Goal: Task Accomplishment & Management: Use online tool/utility

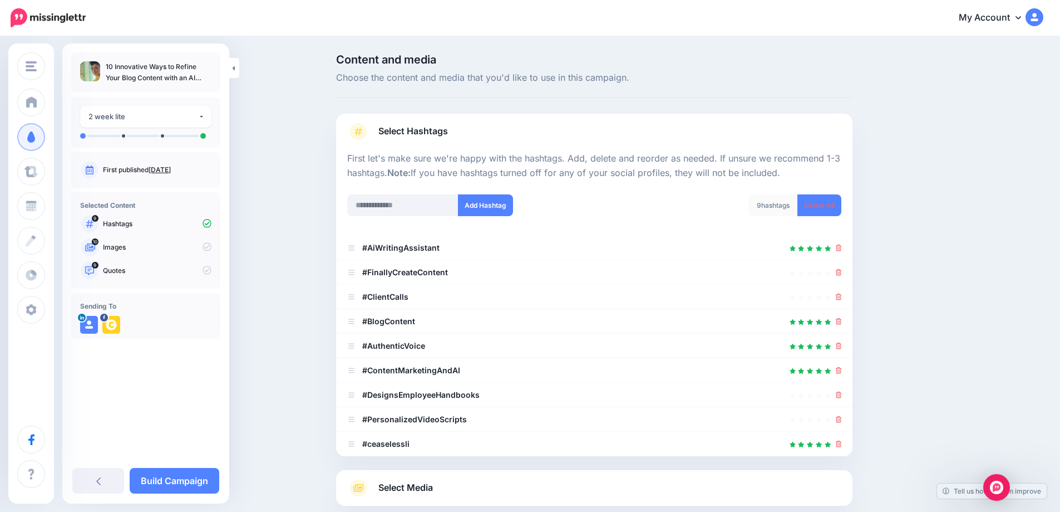
scroll to position [111, 0]
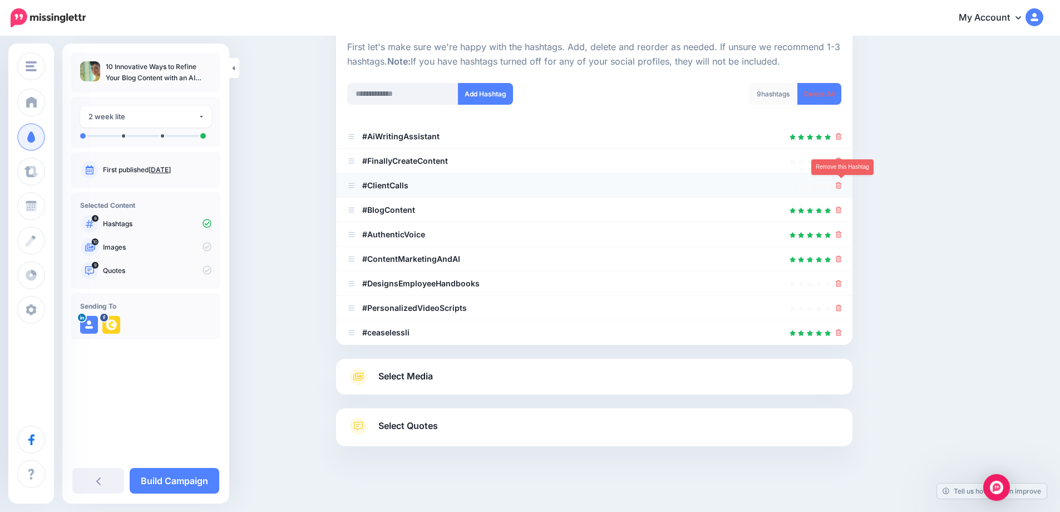
click at [842, 186] on icon at bounding box center [839, 185] width 6 height 7
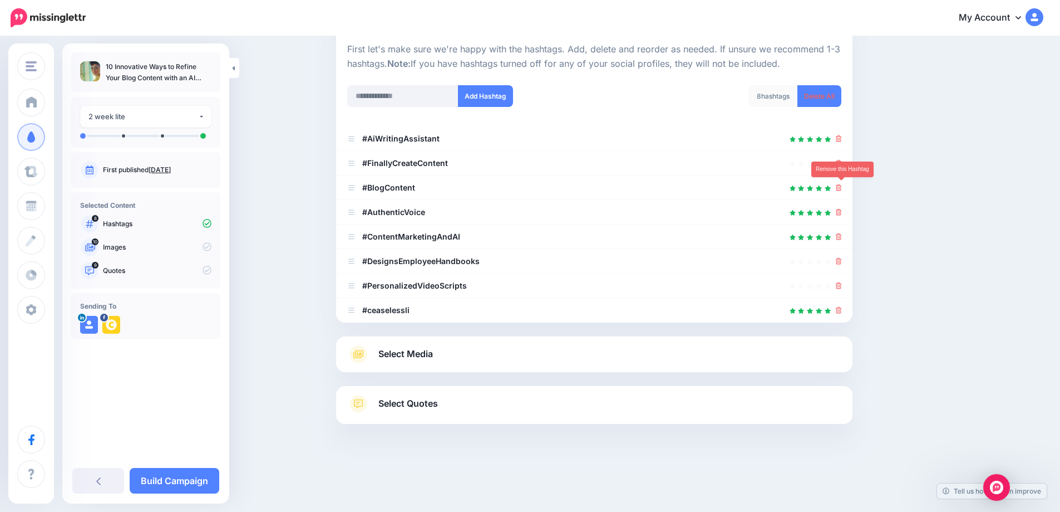
scroll to position [109, 0]
click at [842, 264] on icon at bounding box center [839, 261] width 6 height 7
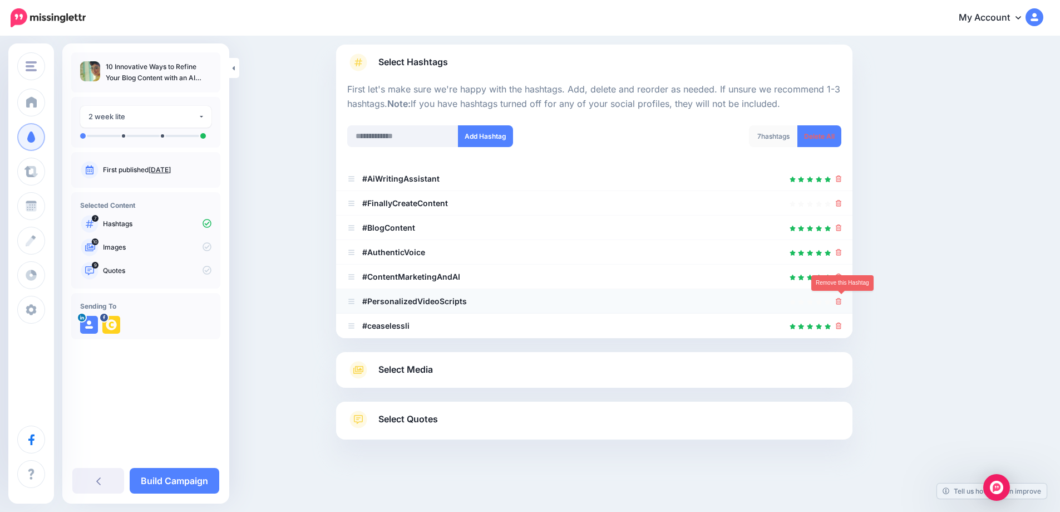
click at [842, 301] on icon at bounding box center [839, 301] width 6 height 7
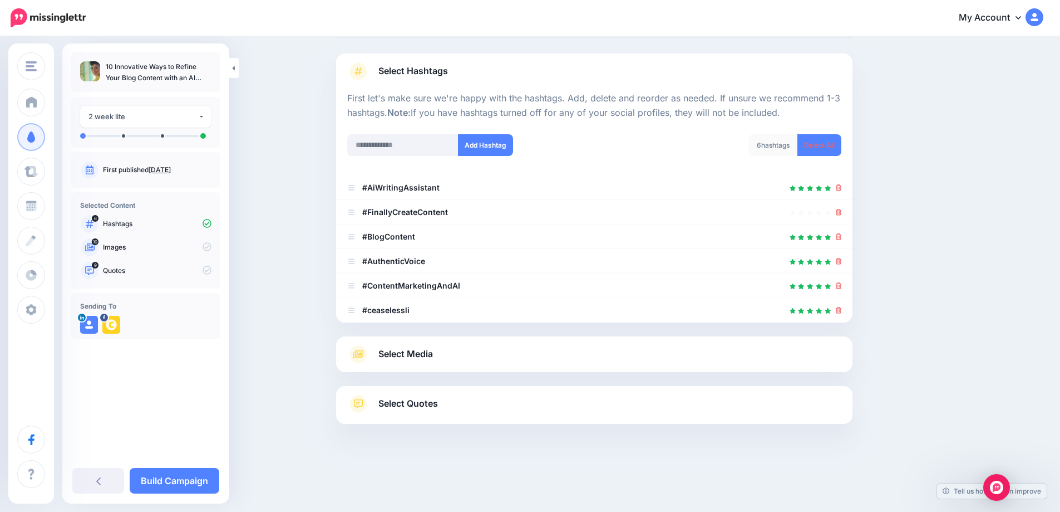
scroll to position [60, 0]
click at [842, 261] on icon at bounding box center [839, 261] width 6 height 7
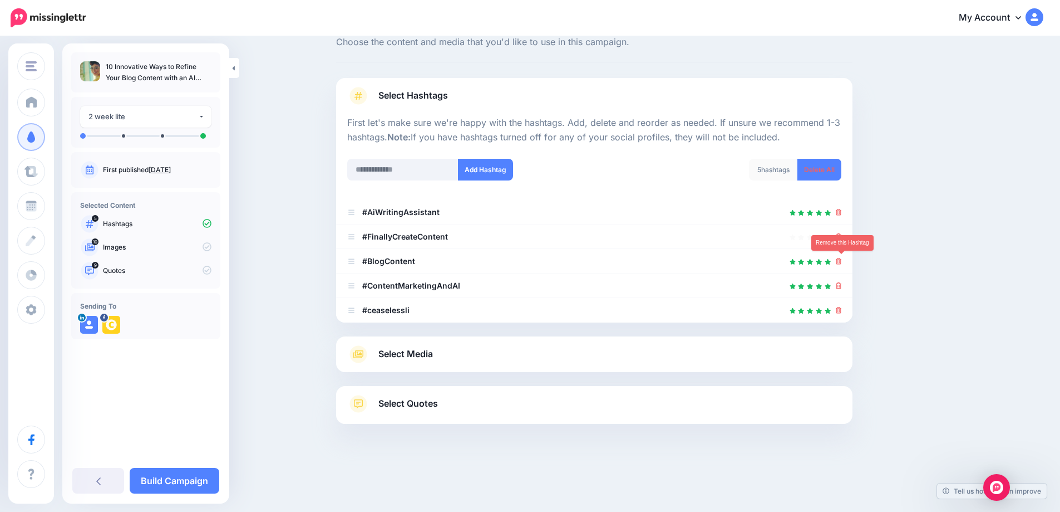
scroll to position [36, 0]
click at [417, 353] on span "Select Media" at bounding box center [406, 353] width 55 height 15
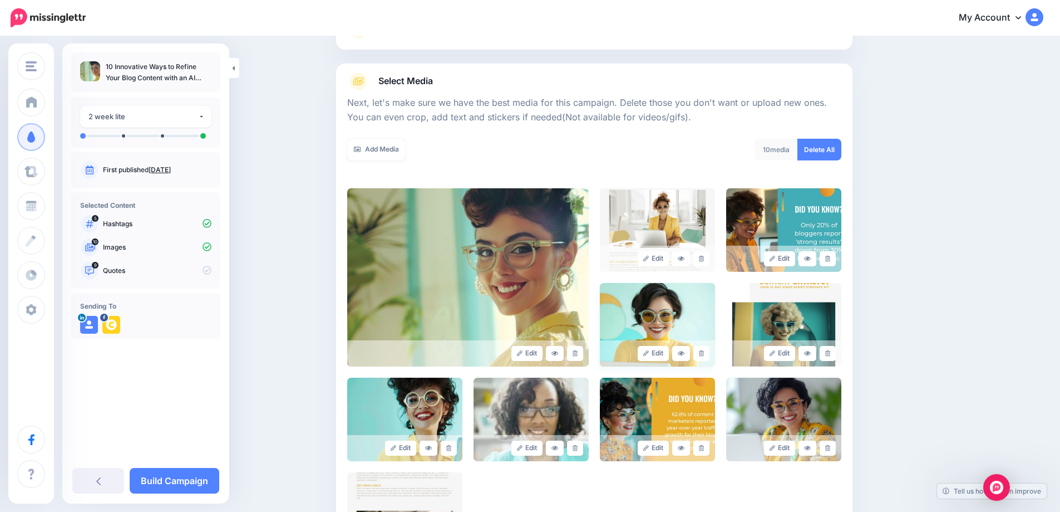
scroll to position [147, 0]
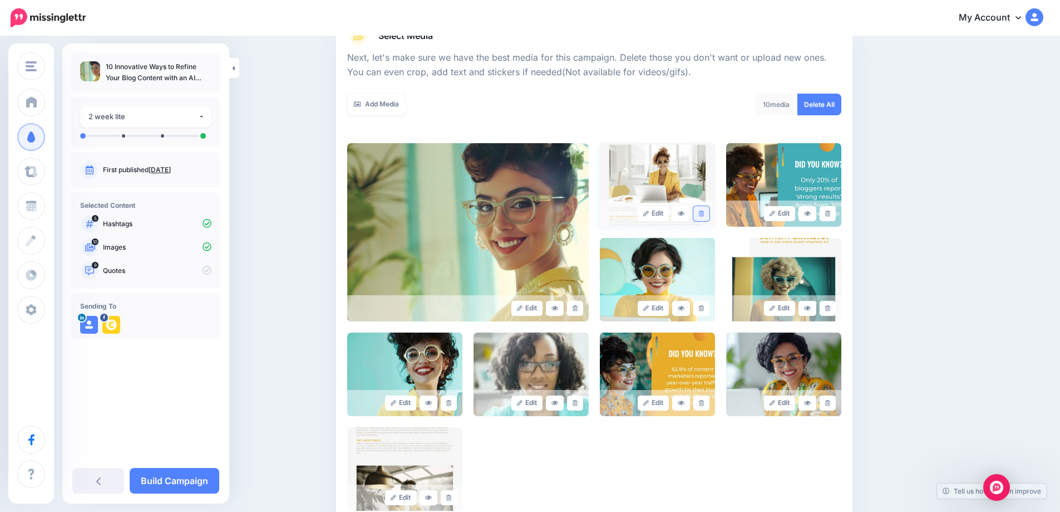
click at [707, 209] on link at bounding box center [702, 213] width 16 height 15
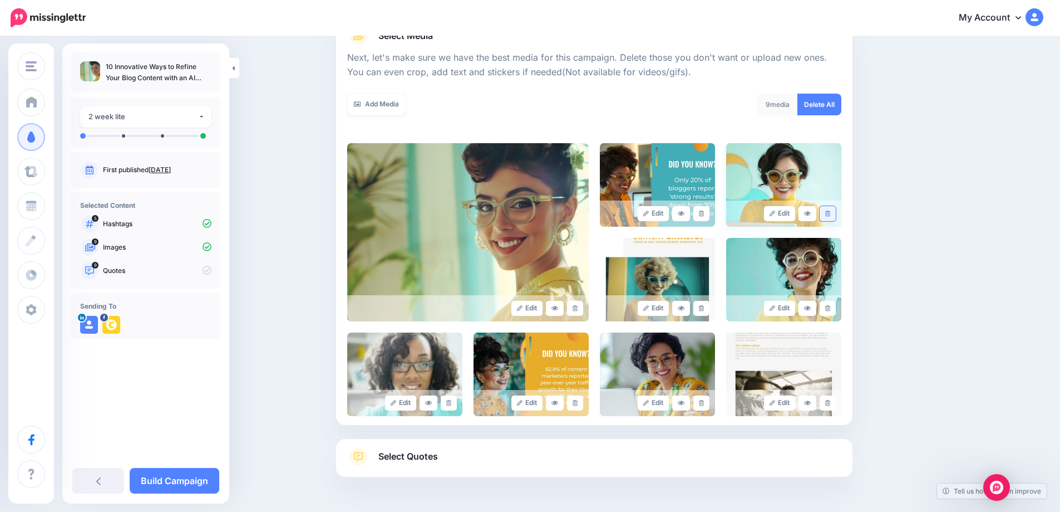
click at [836, 215] on link at bounding box center [828, 213] width 16 height 15
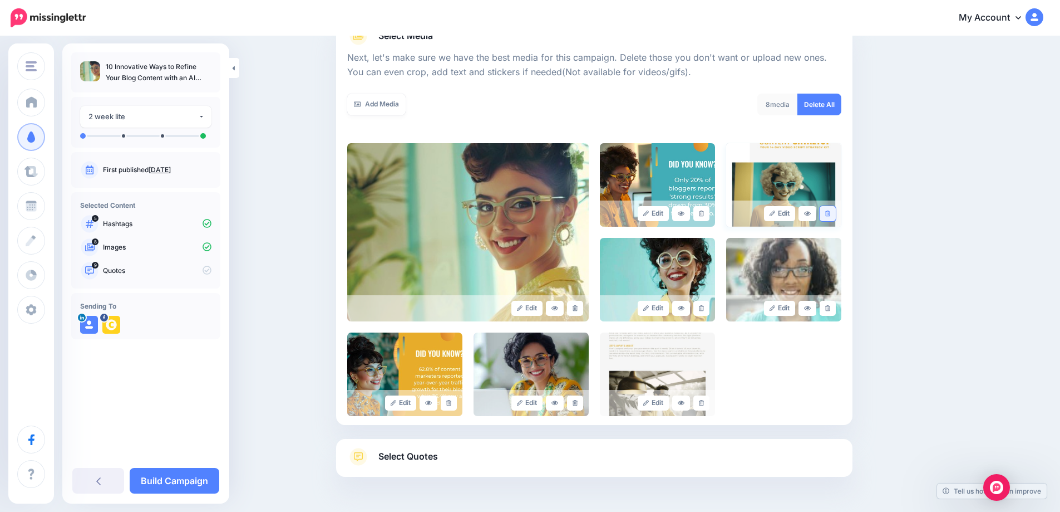
click at [836, 214] on link at bounding box center [828, 213] width 16 height 15
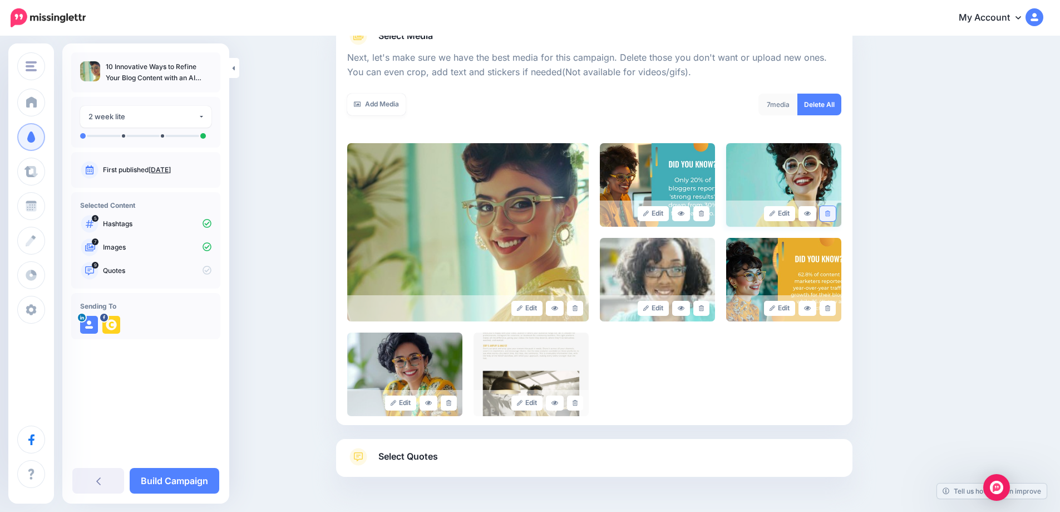
click at [830, 214] on icon at bounding box center [827, 213] width 5 height 6
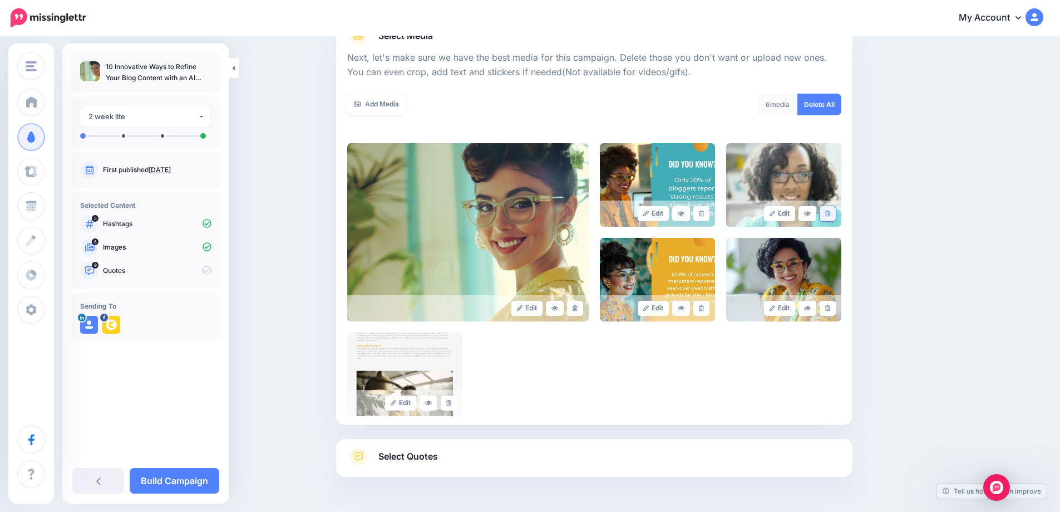
click at [830, 214] on icon at bounding box center [827, 213] width 5 height 6
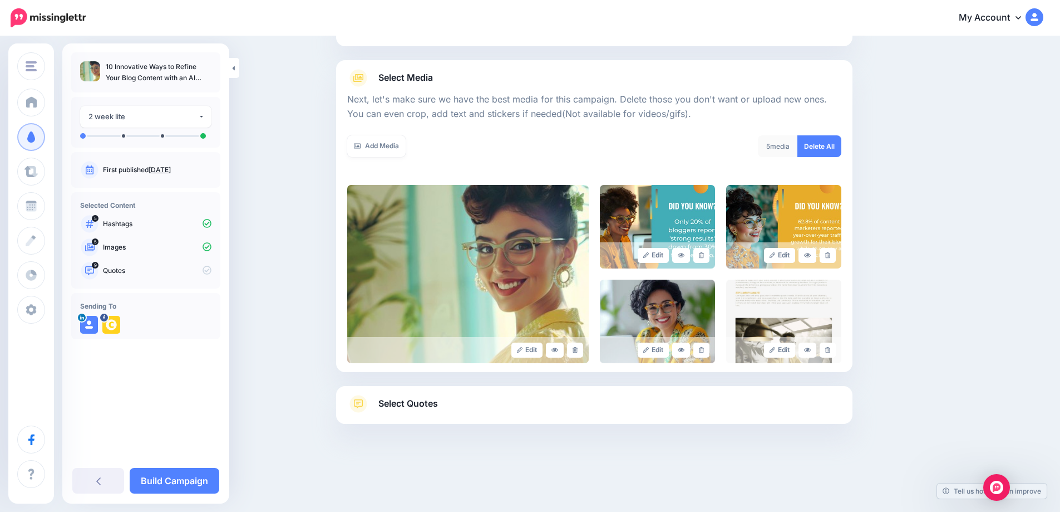
scroll to position [105, 0]
click at [709, 349] on link at bounding box center [702, 349] width 16 height 15
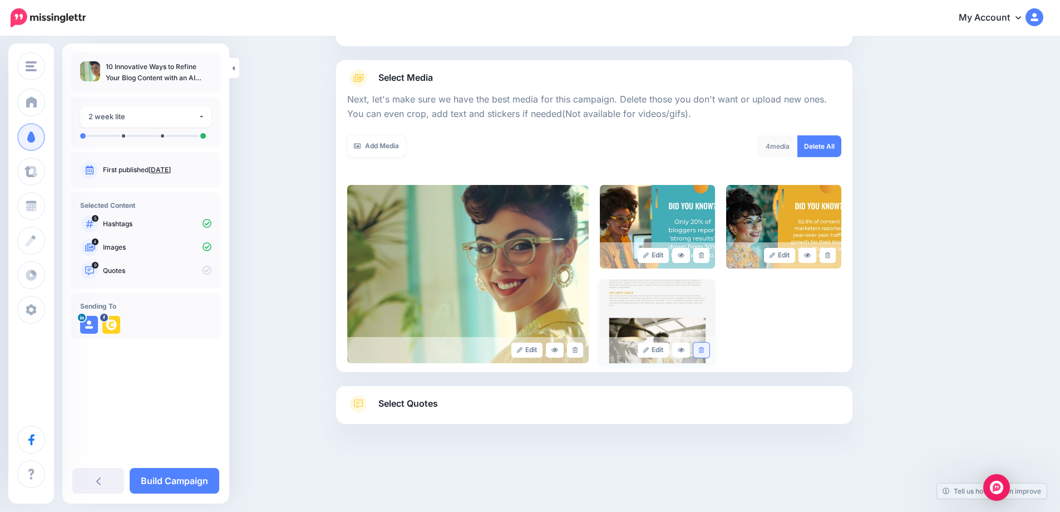
click at [704, 350] on icon at bounding box center [701, 350] width 5 height 6
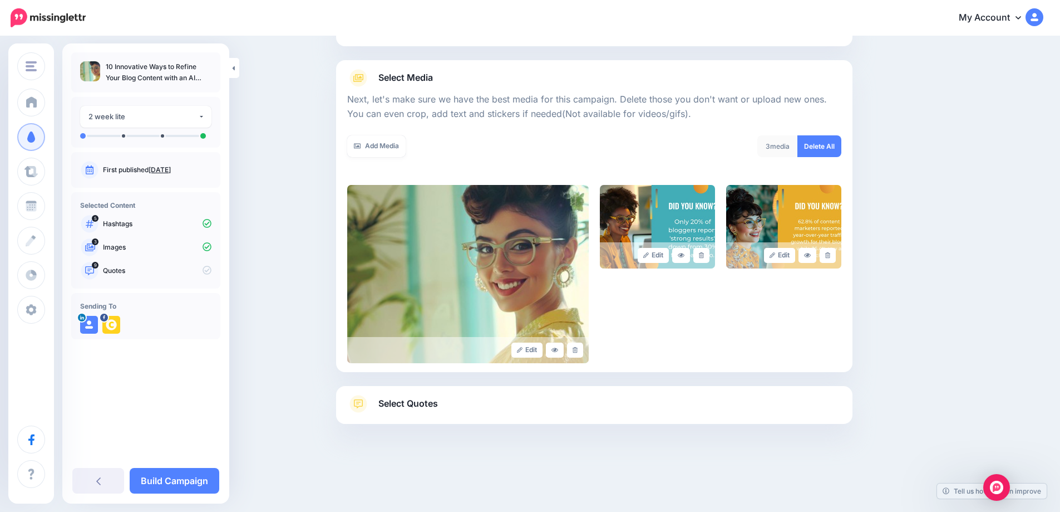
click at [419, 402] on span "Select Quotes" at bounding box center [409, 403] width 60 height 15
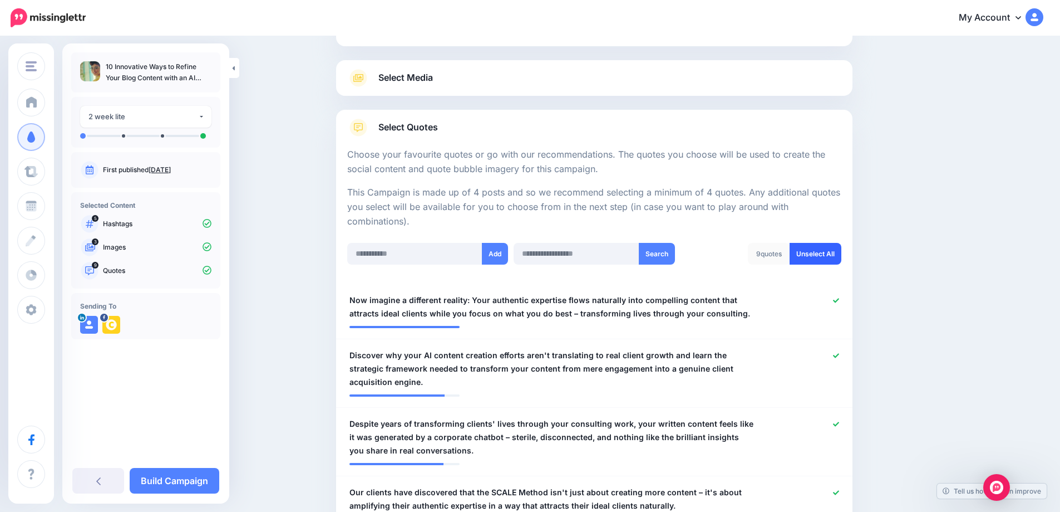
click at [824, 262] on link "Unselect All" at bounding box center [816, 254] width 52 height 22
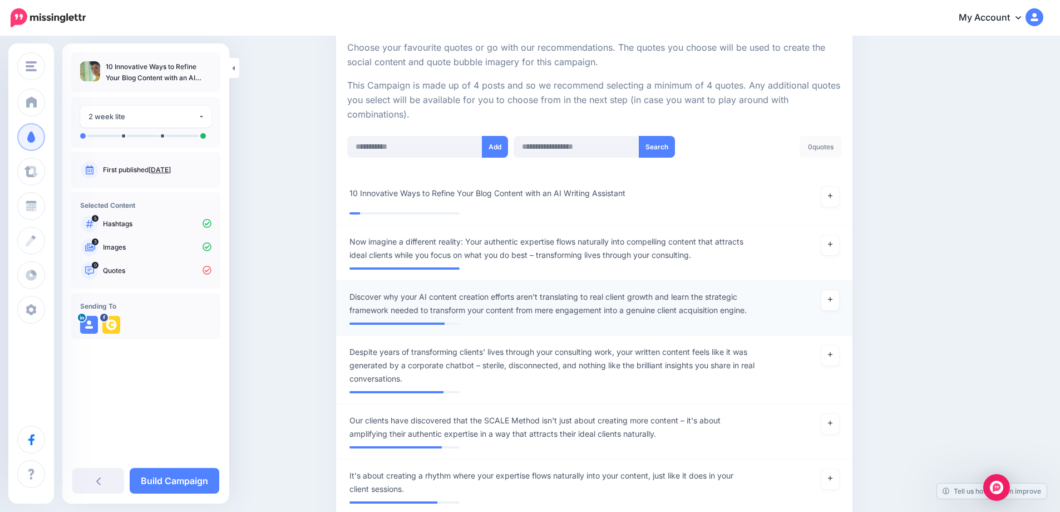
scroll to position [220, 0]
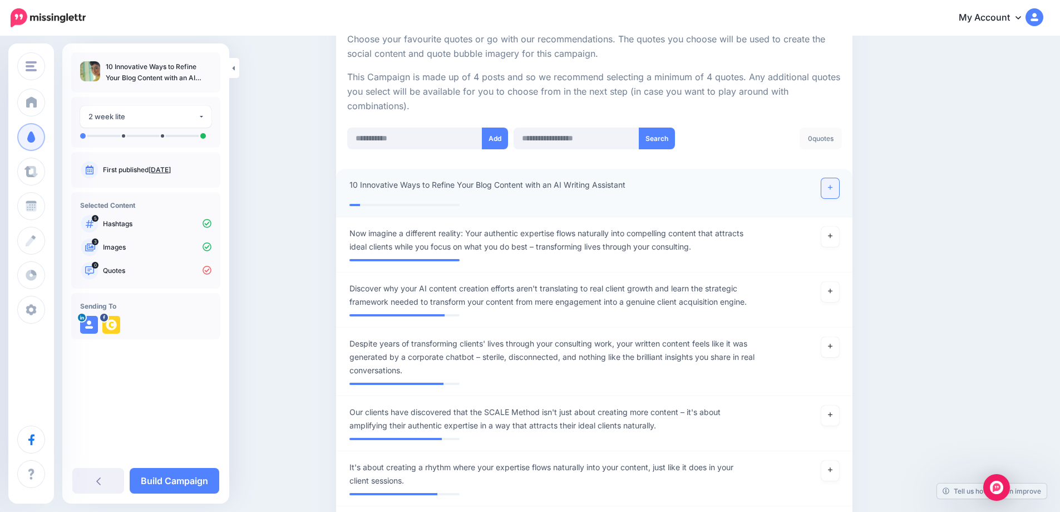
click at [833, 190] on icon at bounding box center [830, 187] width 4 height 6
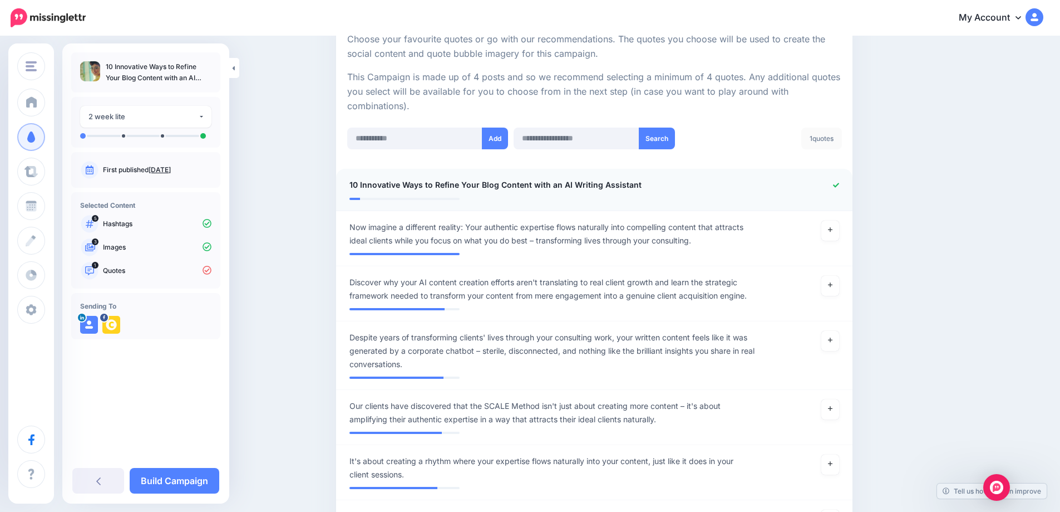
click at [455, 105] on p "This Campaign is made up of 4 posts and so we recommend selecting a minimum of …" at bounding box center [594, 91] width 494 height 43
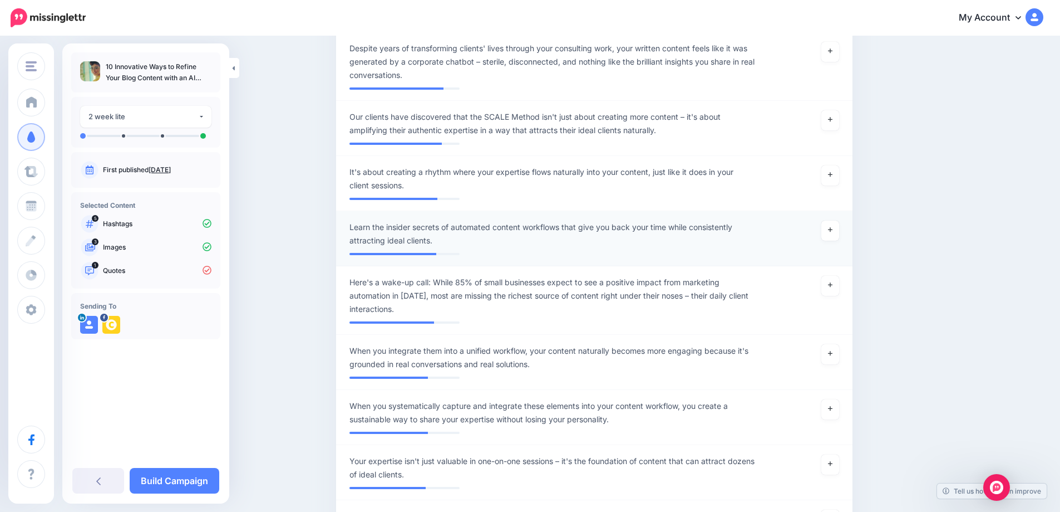
scroll to position [586, 0]
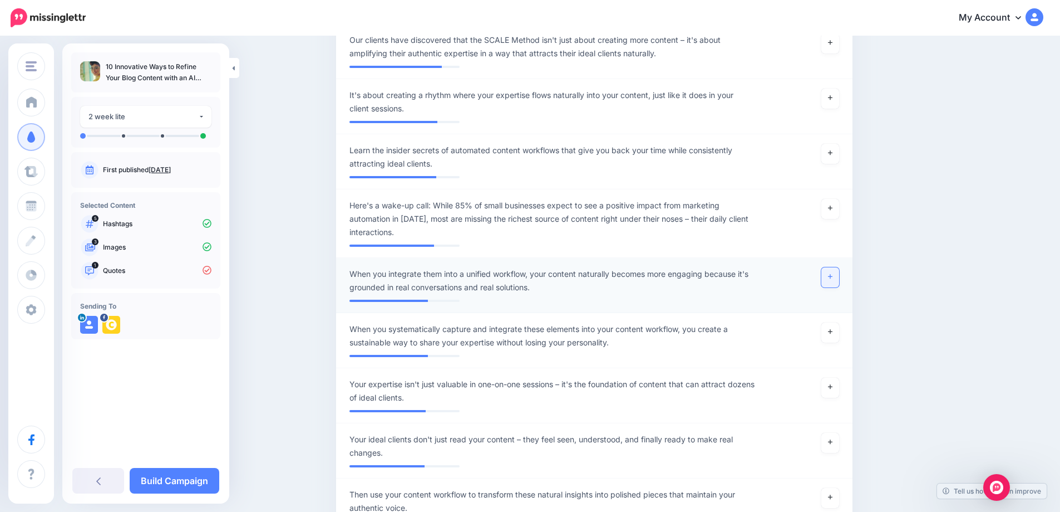
click at [833, 277] on icon at bounding box center [830, 276] width 4 height 6
click at [835, 338] on link at bounding box center [831, 332] width 18 height 20
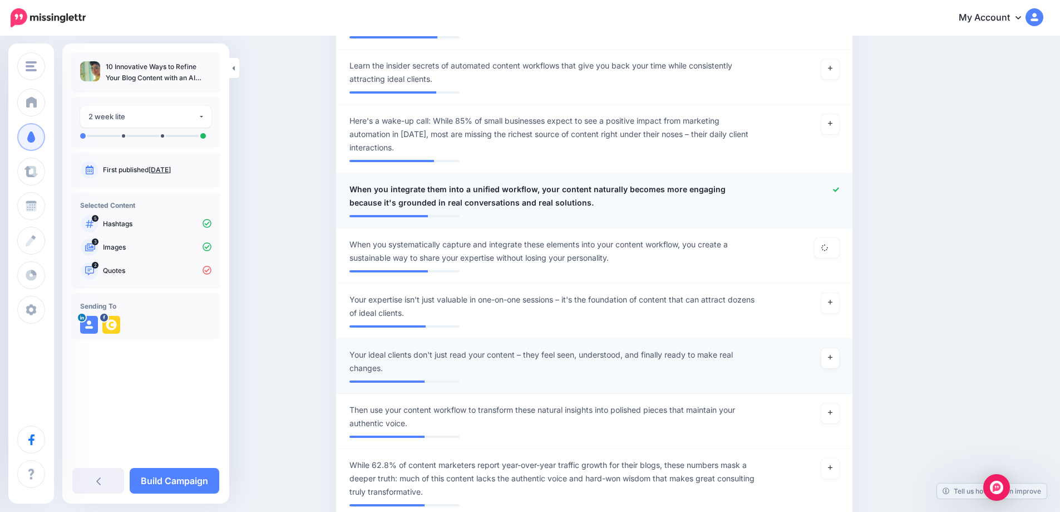
scroll to position [697, 0]
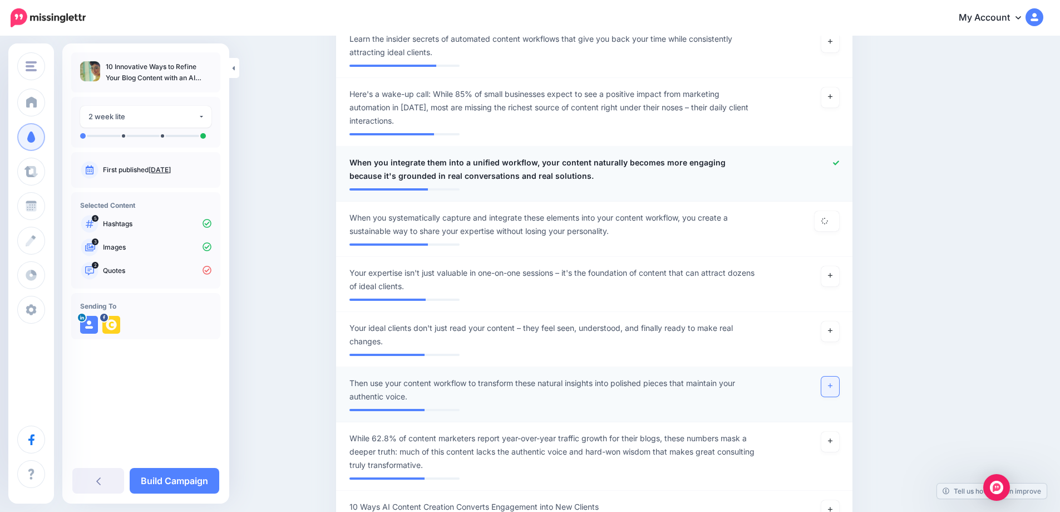
click at [832, 389] on icon at bounding box center [830, 385] width 4 height 6
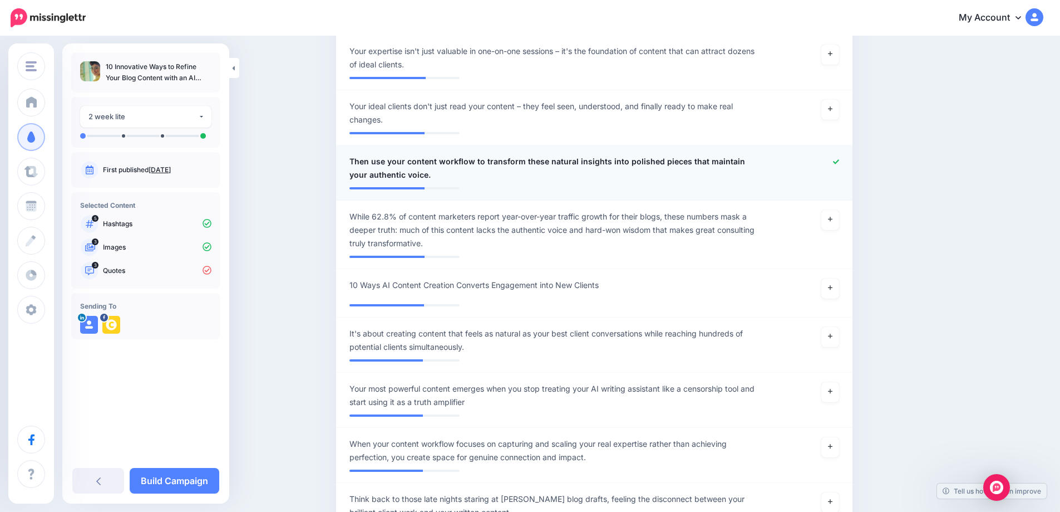
scroll to position [920, 0]
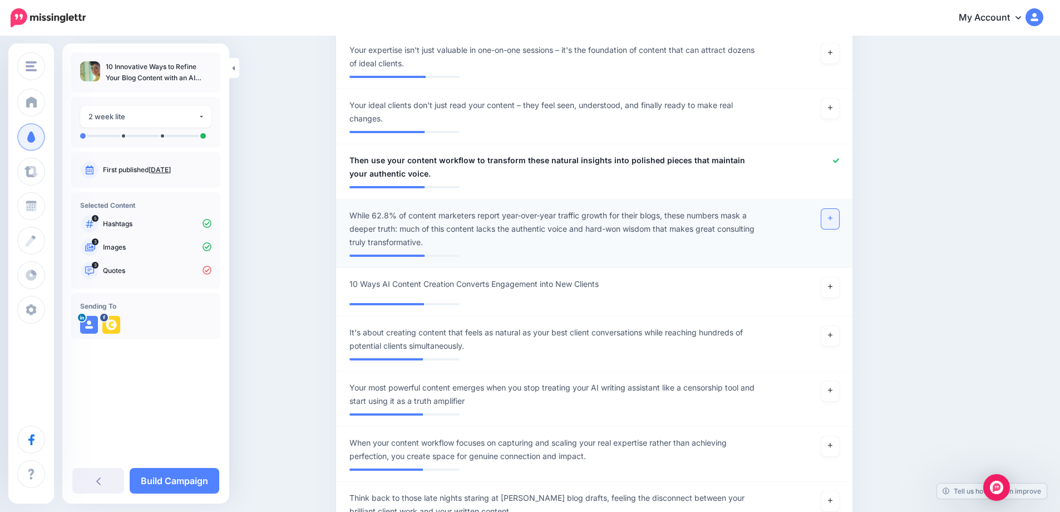
click at [834, 224] on link at bounding box center [831, 219] width 18 height 20
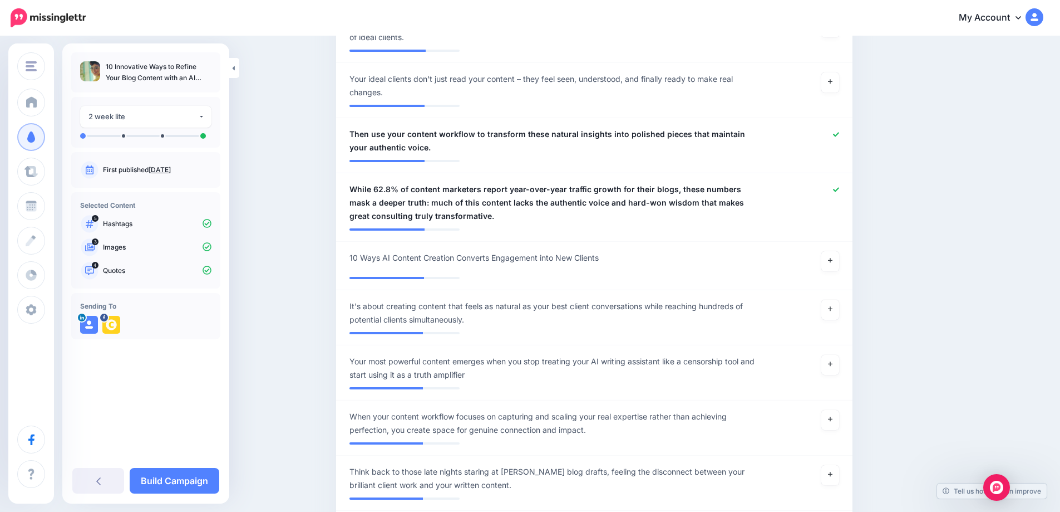
scroll to position [1113, 0]
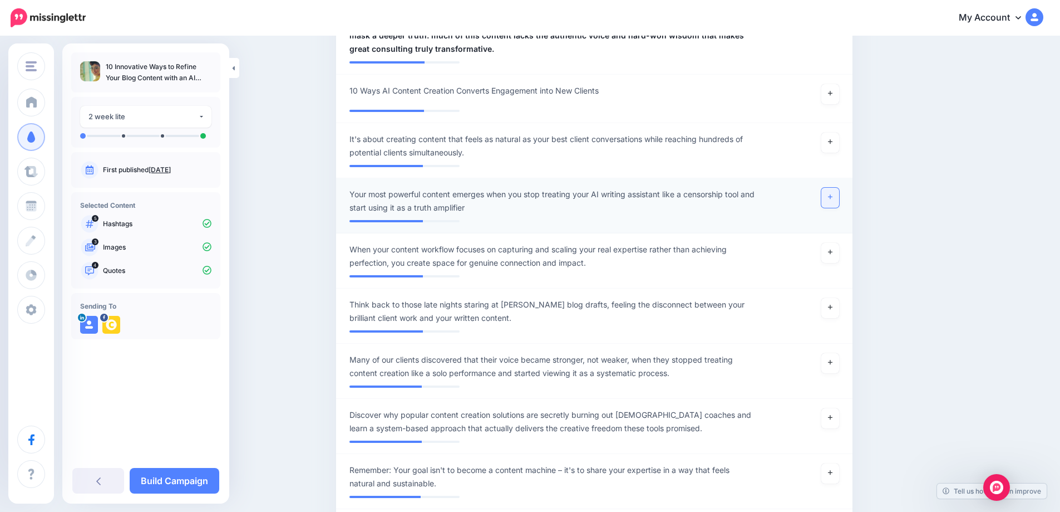
click at [835, 203] on link at bounding box center [831, 198] width 18 height 20
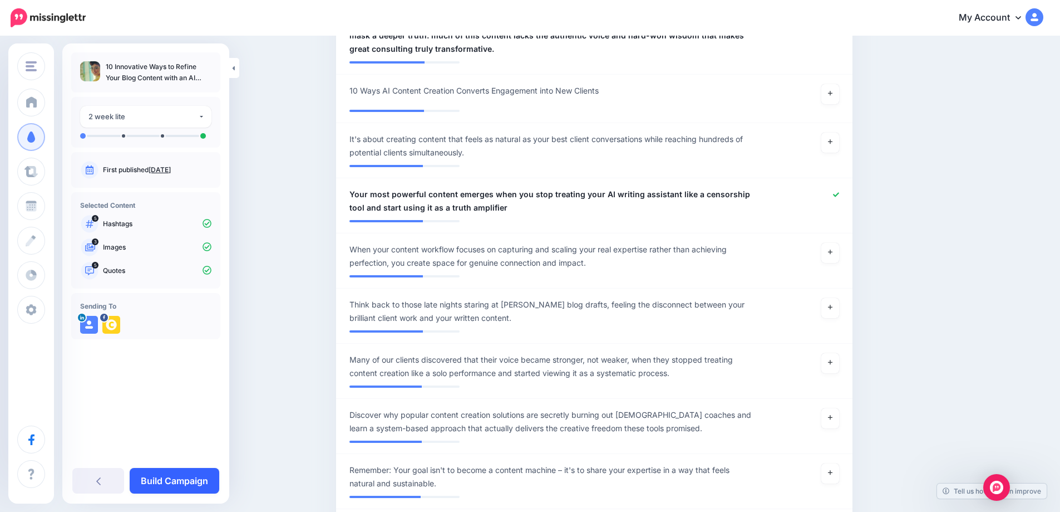
click at [174, 482] on link "Build Campaign" at bounding box center [175, 481] width 90 height 26
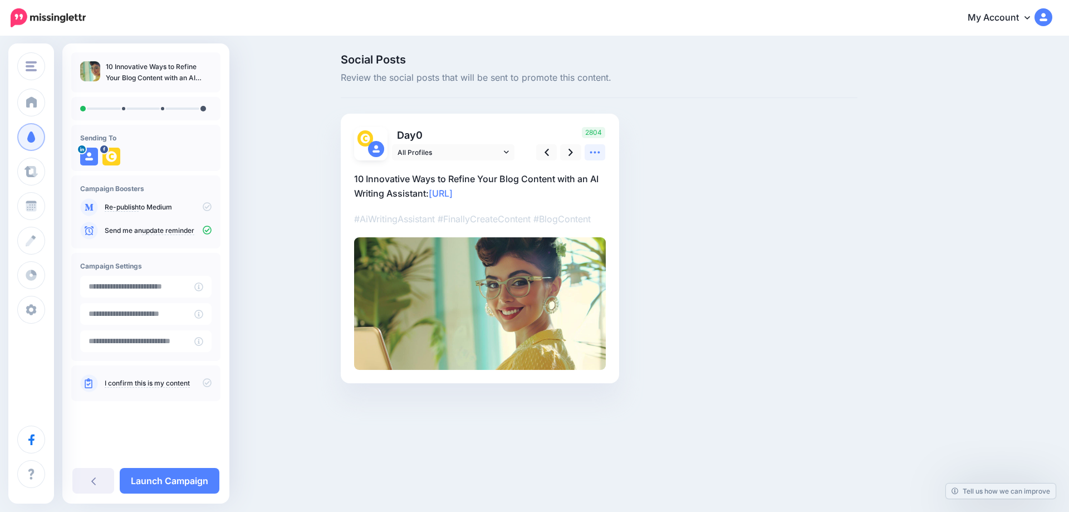
click at [593, 159] on link at bounding box center [594, 152] width 21 height 16
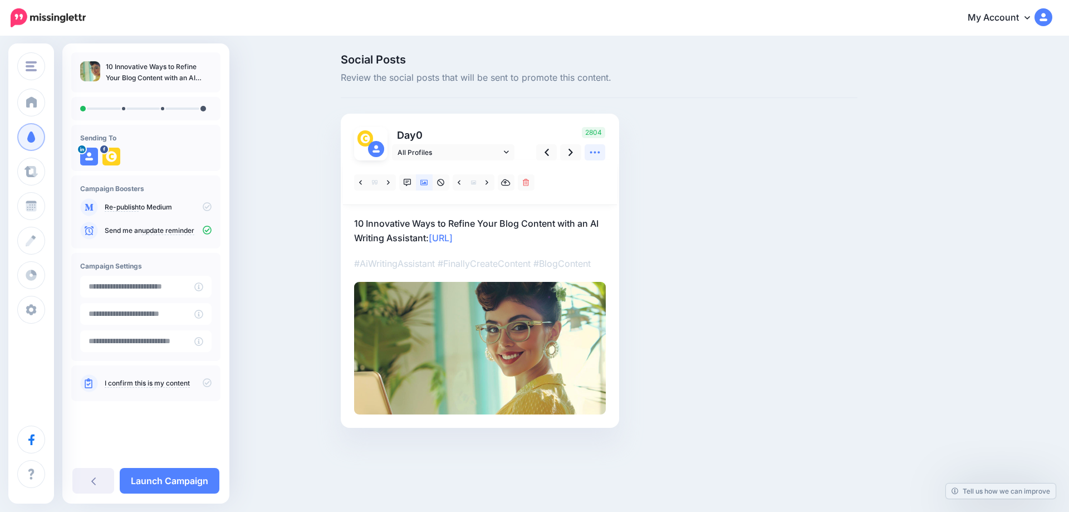
click at [594, 153] on icon at bounding box center [595, 152] width 10 height 2
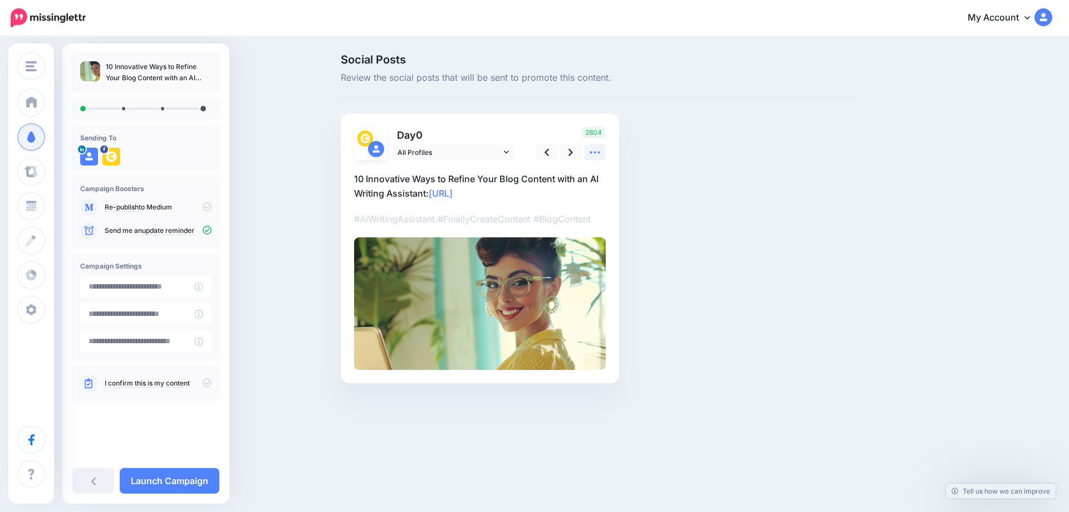
click at [594, 153] on icon at bounding box center [595, 152] width 10 height 2
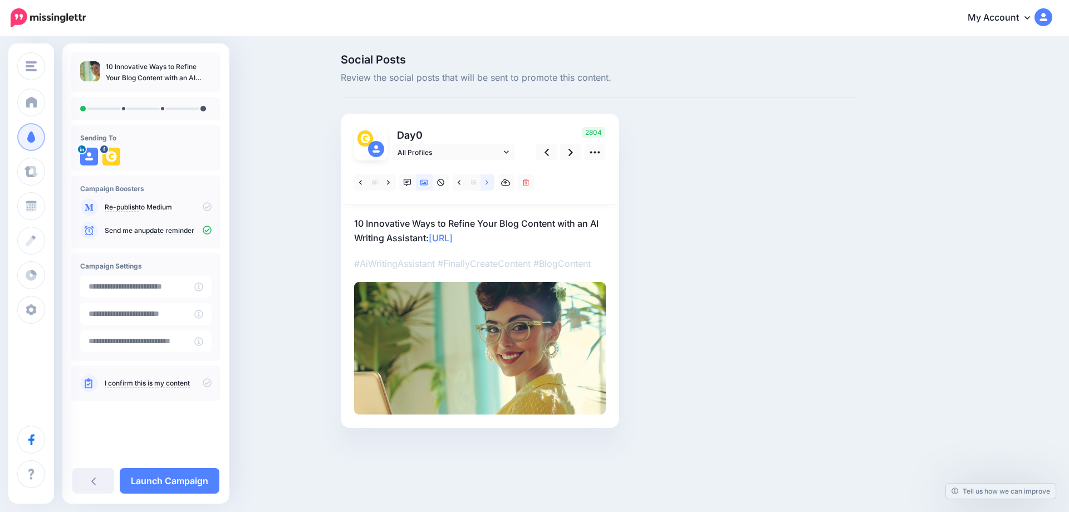
click at [485, 183] on icon at bounding box center [486, 183] width 3 height 8
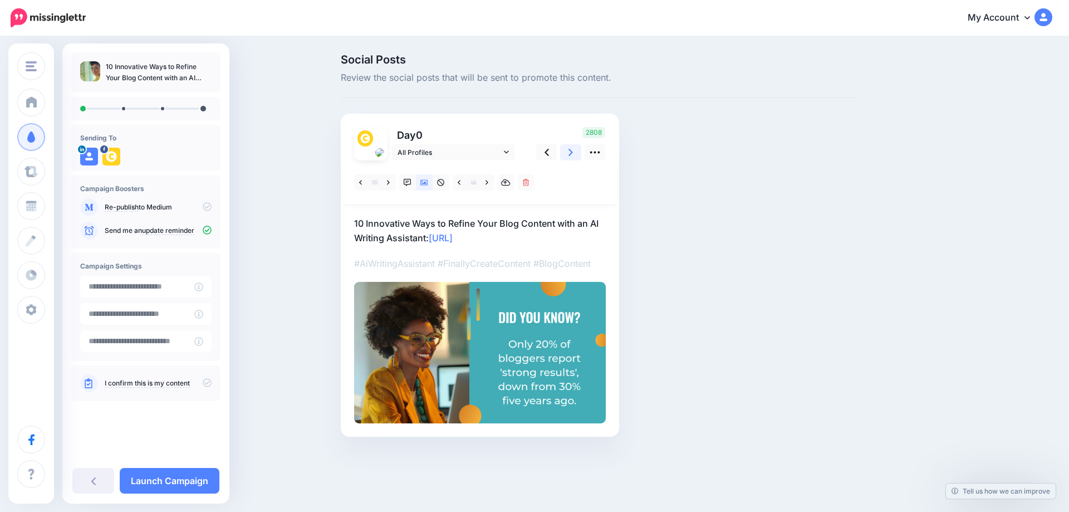
click at [573, 151] on link at bounding box center [570, 152] width 21 height 16
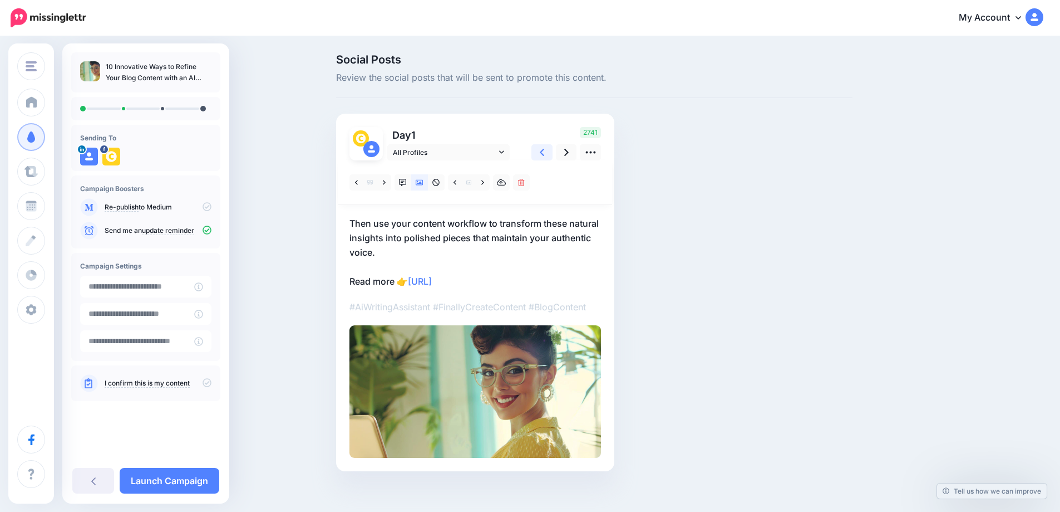
click at [550, 153] on link at bounding box center [542, 152] width 21 height 16
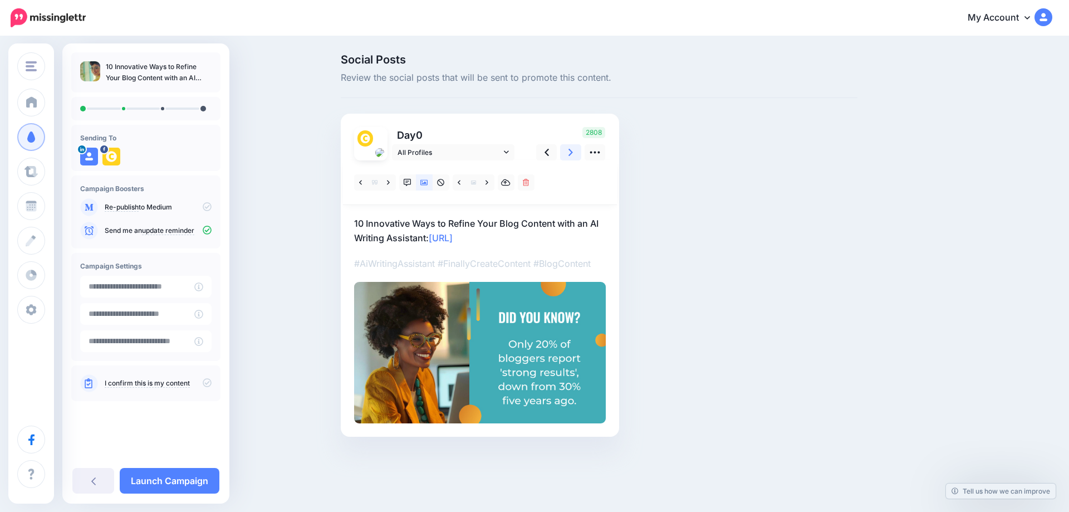
click at [569, 153] on icon at bounding box center [570, 152] width 4 height 12
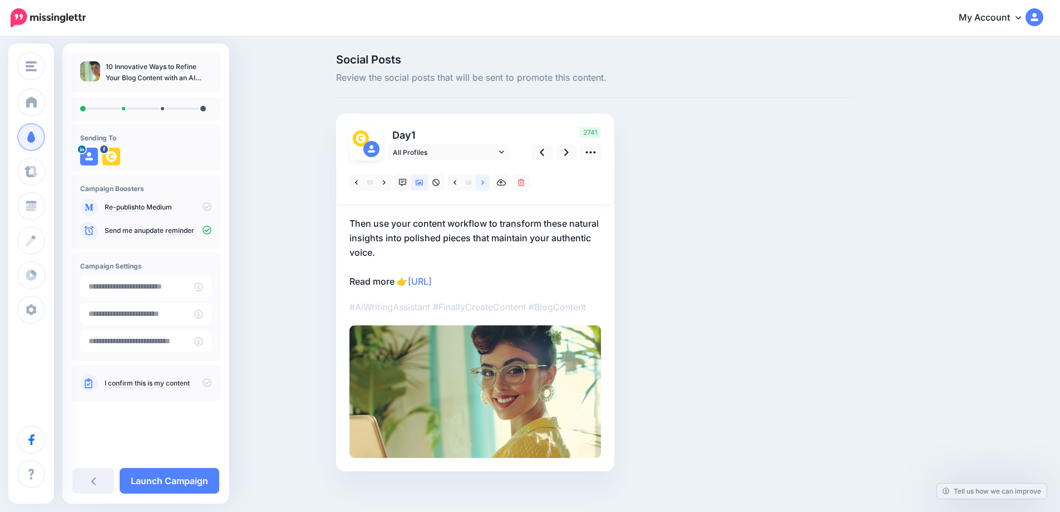
click at [484, 185] on icon at bounding box center [482, 183] width 3 height 8
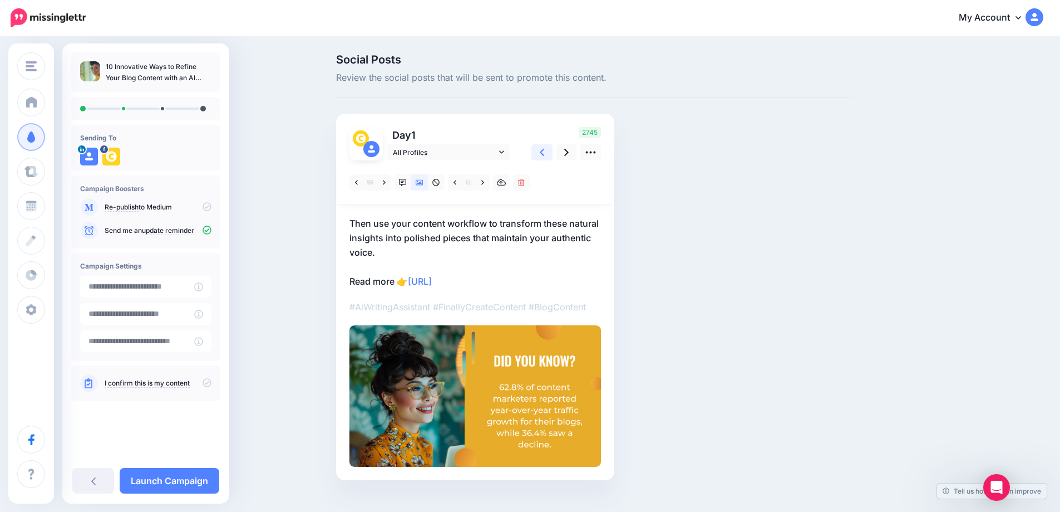
click at [544, 158] on icon at bounding box center [542, 152] width 4 height 12
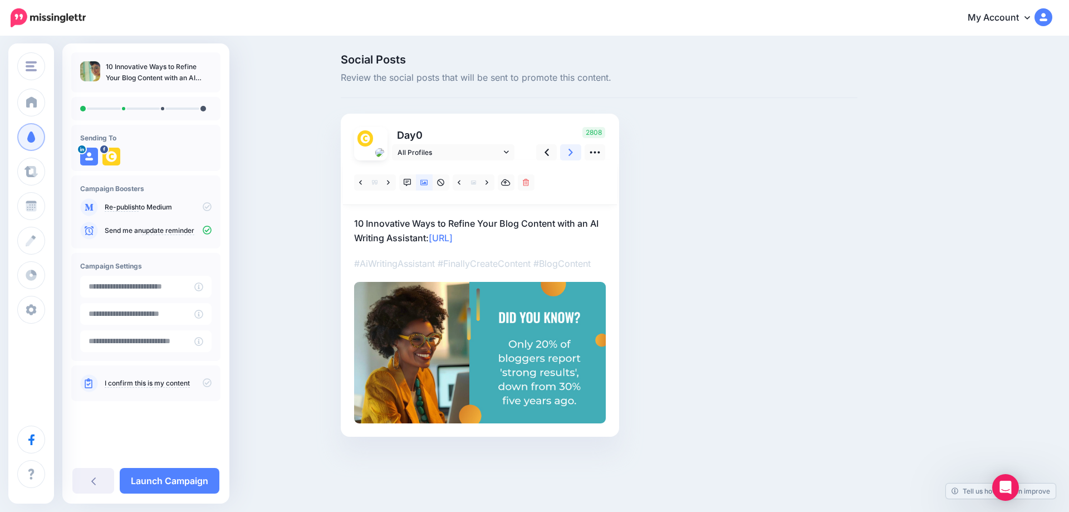
click at [566, 154] on link at bounding box center [570, 152] width 21 height 16
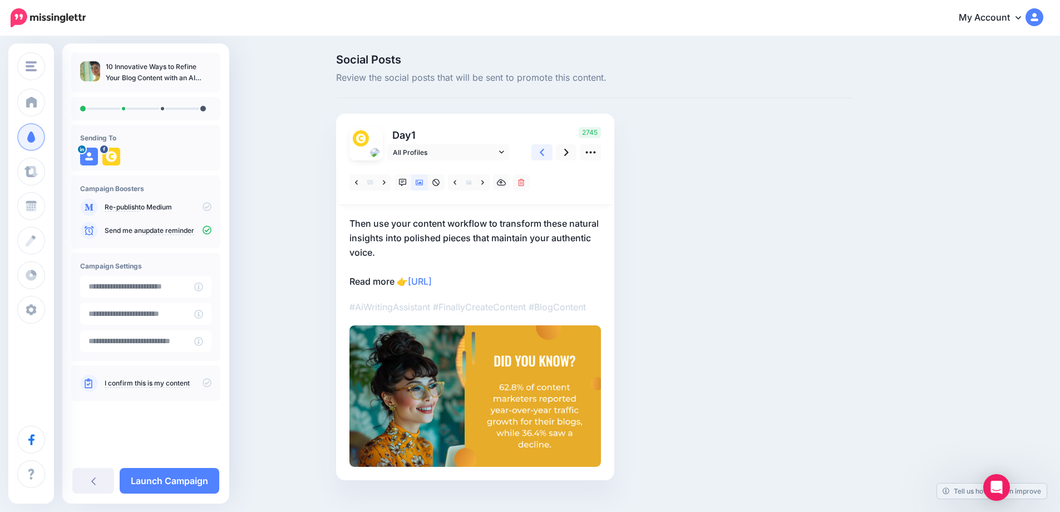
click at [552, 156] on link at bounding box center [542, 152] width 21 height 16
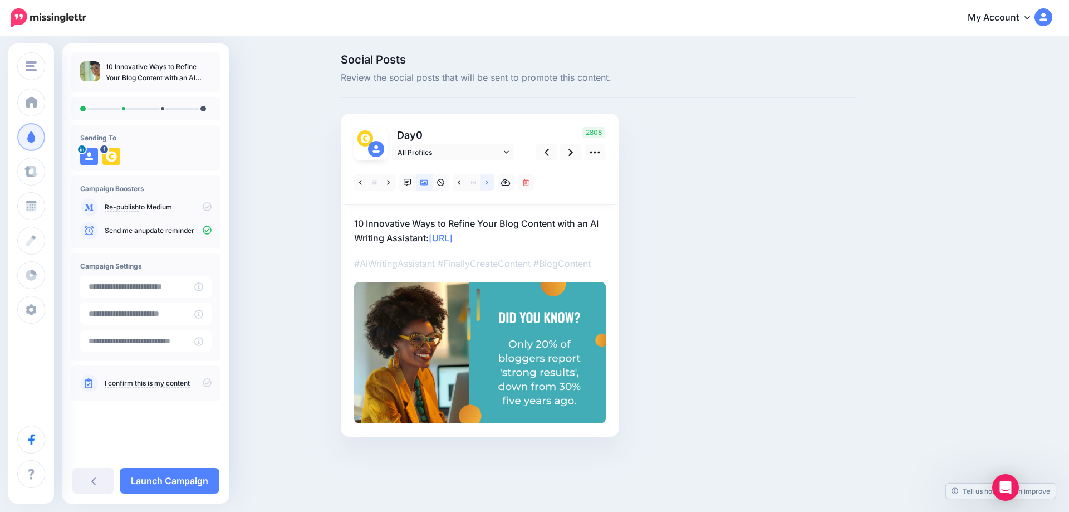
click at [488, 184] on icon at bounding box center [486, 183] width 3 height 8
click at [459, 183] on icon at bounding box center [459, 182] width 3 height 4
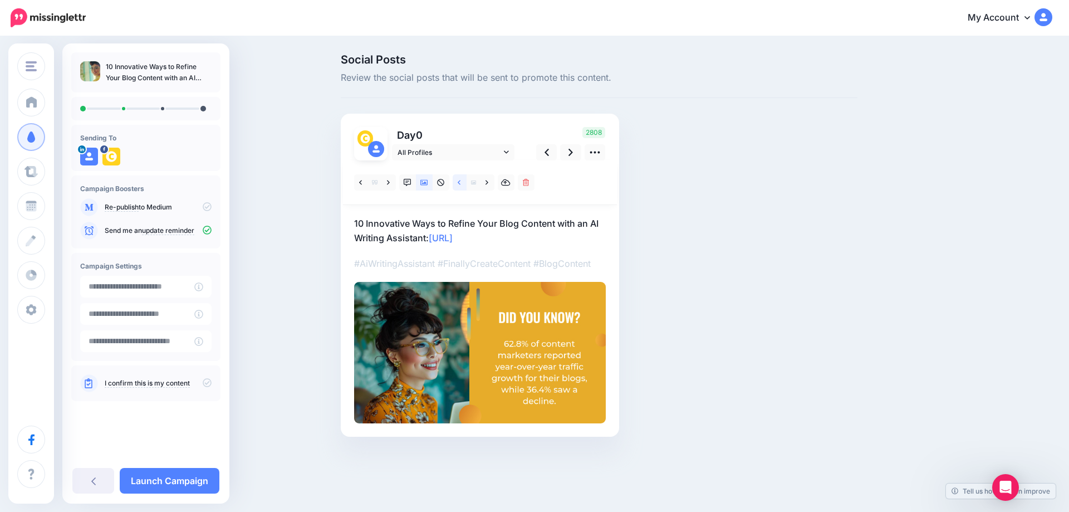
click at [459, 183] on icon at bounding box center [459, 182] width 3 height 4
click at [486, 183] on icon at bounding box center [486, 183] width 3 height 8
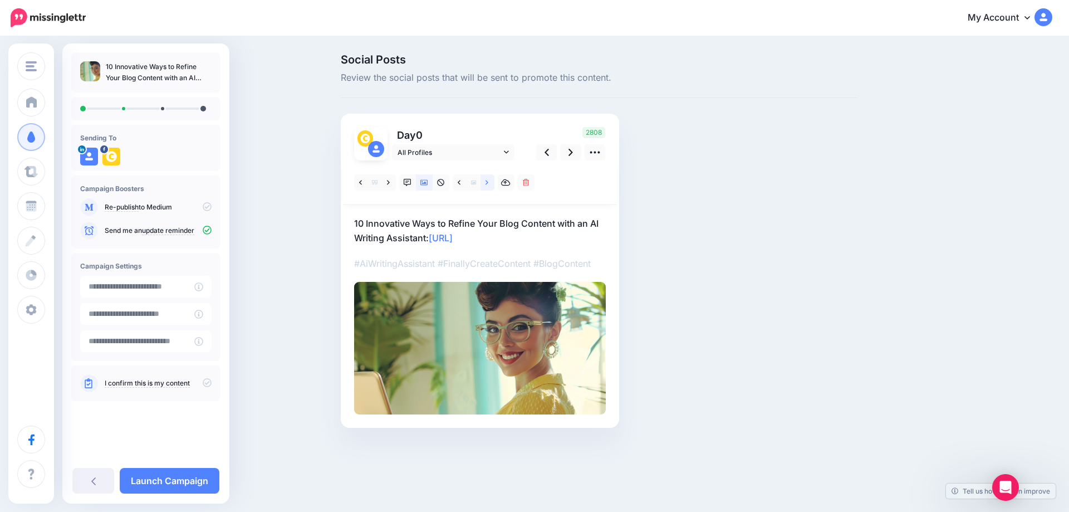
click at [486, 183] on icon at bounding box center [486, 183] width 3 height 8
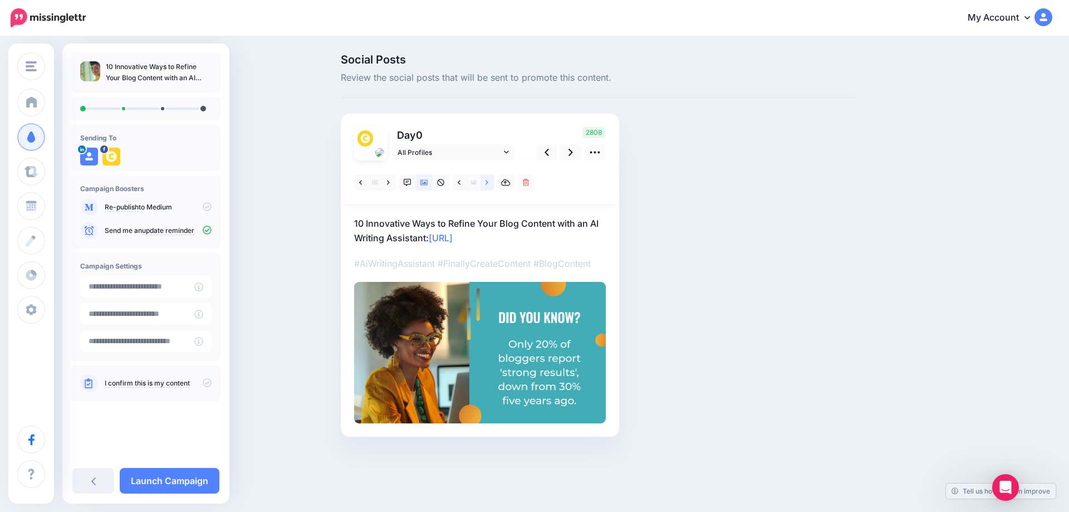
click at [485, 181] on link at bounding box center [487, 182] width 14 height 16
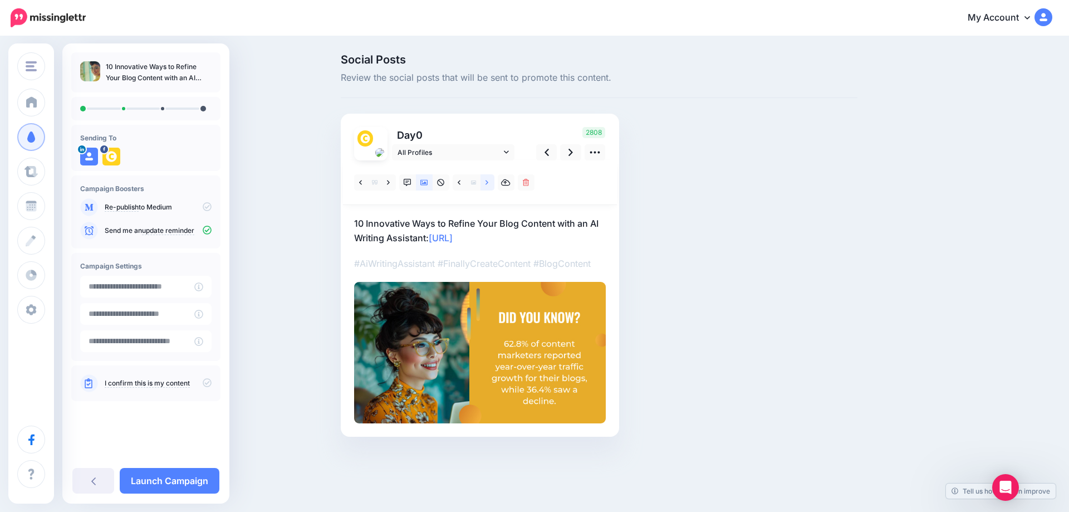
click at [486, 181] on icon at bounding box center [486, 183] width 3 height 8
click at [463, 183] on link at bounding box center [460, 182] width 14 height 16
click at [462, 183] on link at bounding box center [460, 182] width 14 height 16
click at [458, 182] on icon at bounding box center [459, 183] width 3 height 8
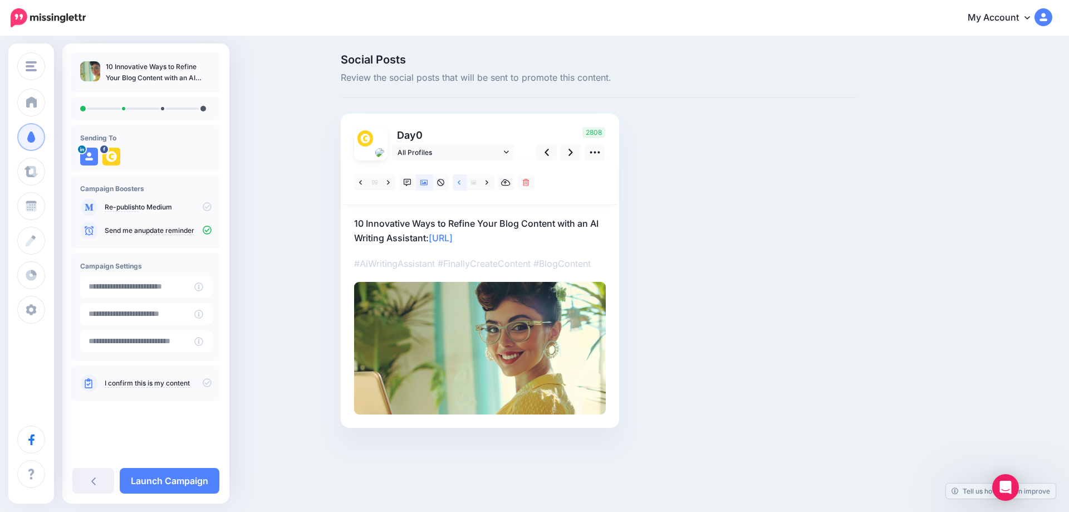
click at [459, 182] on icon at bounding box center [459, 182] width 3 height 4
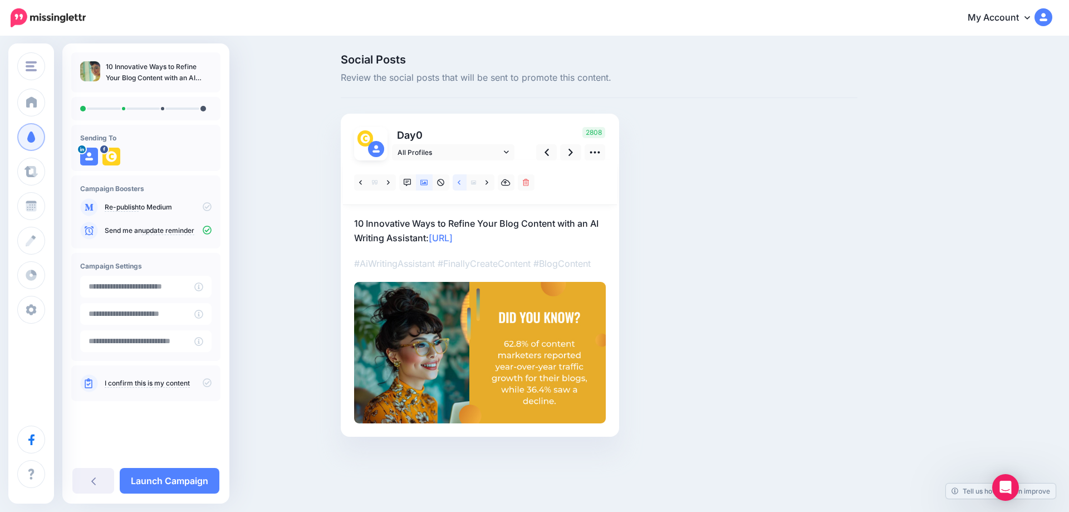
click at [458, 183] on icon at bounding box center [459, 182] width 3 height 4
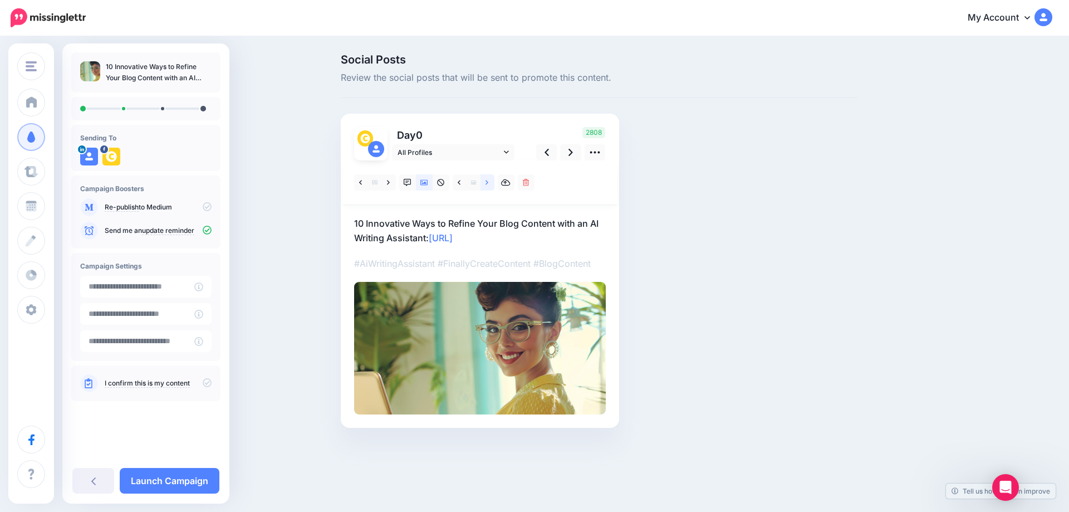
click at [486, 183] on icon at bounding box center [486, 183] width 3 height 8
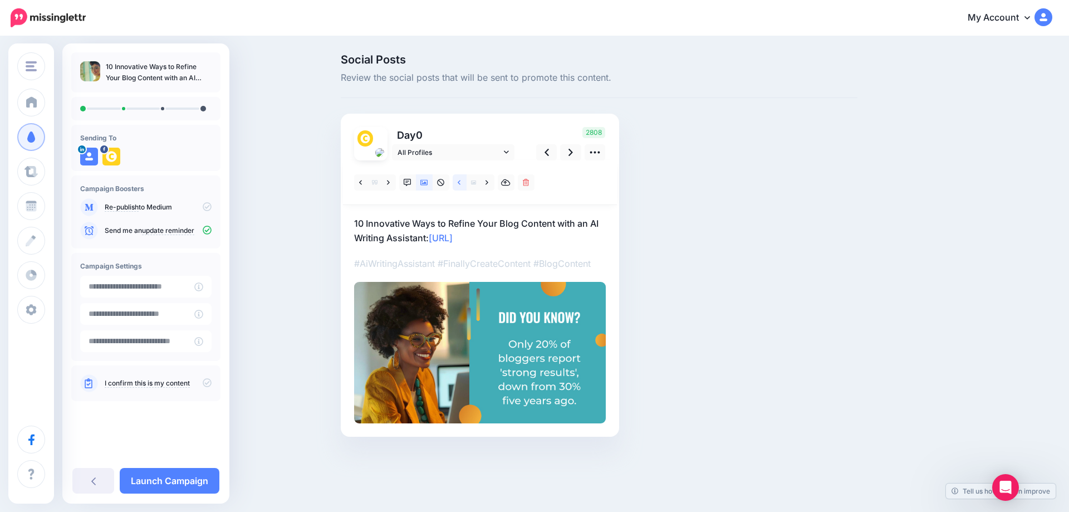
click at [459, 183] on icon at bounding box center [459, 183] width 3 height 8
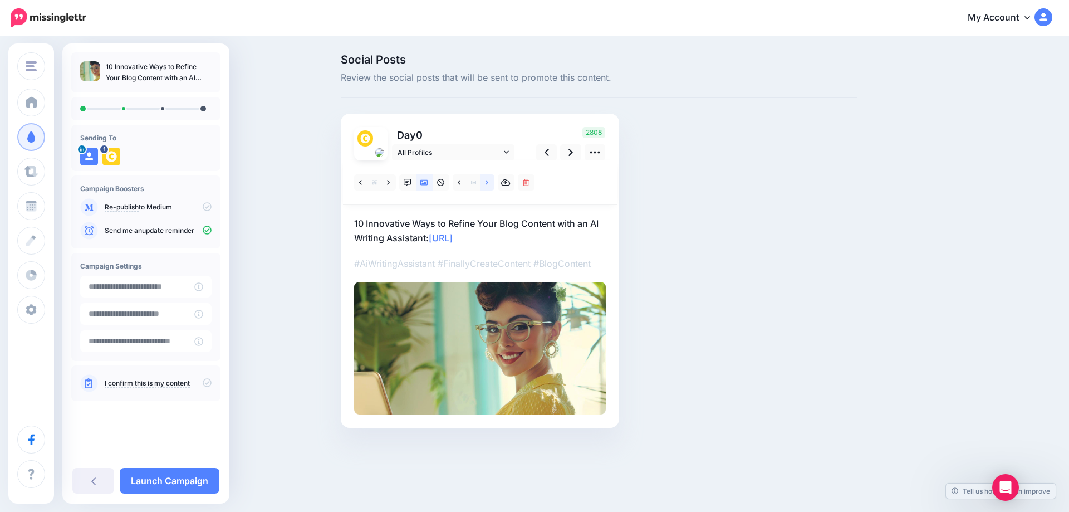
click at [490, 182] on link at bounding box center [487, 182] width 14 height 16
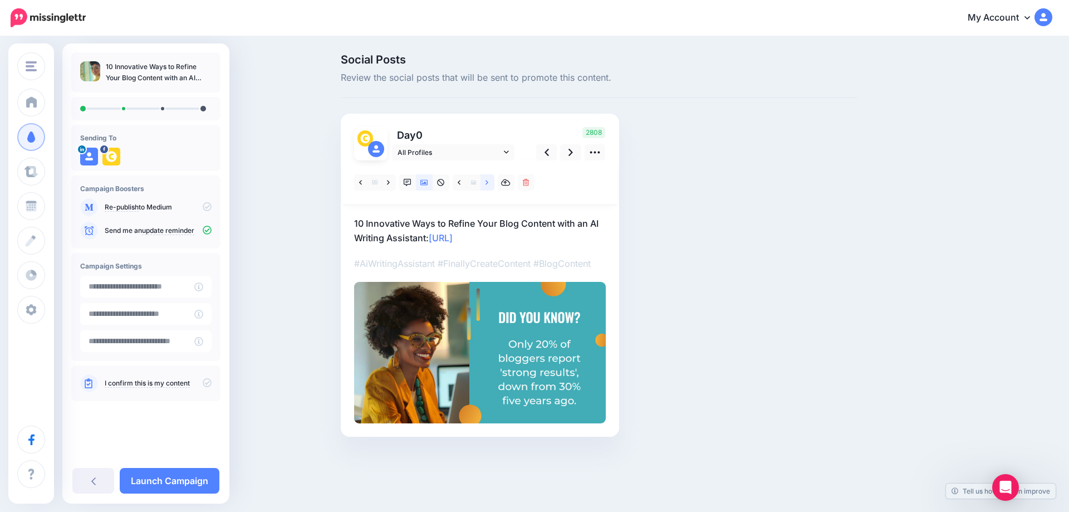
click at [485, 181] on icon at bounding box center [486, 183] width 3 height 8
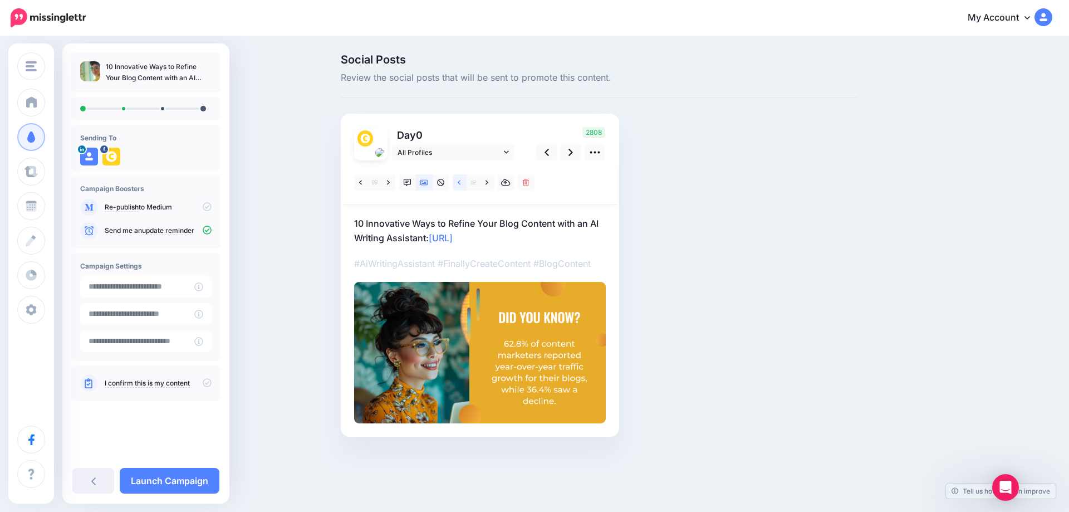
click at [460, 182] on icon at bounding box center [459, 183] width 3 height 8
click at [486, 180] on icon at bounding box center [486, 183] width 3 height 8
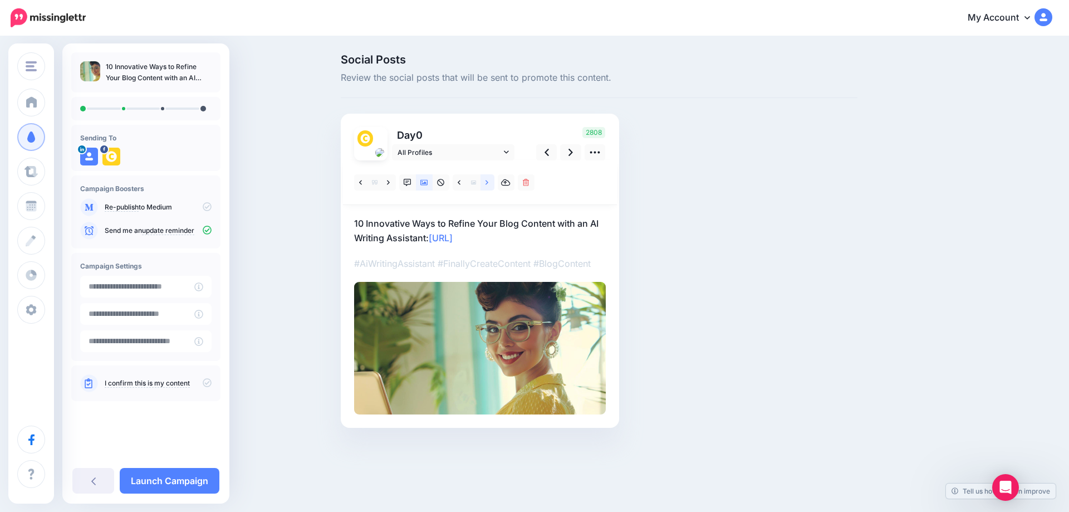
click at [486, 182] on icon at bounding box center [486, 183] width 3 height 8
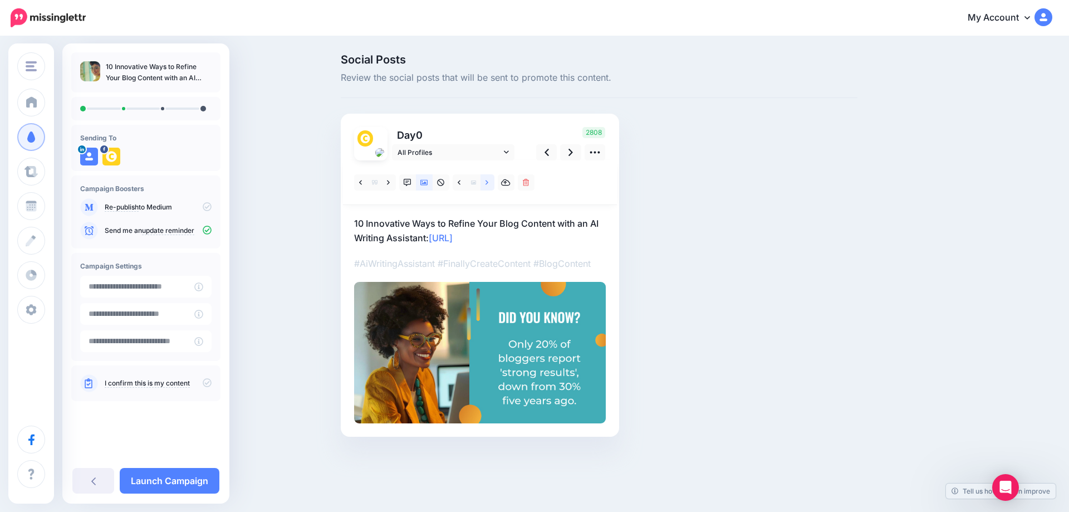
click at [486, 181] on icon at bounding box center [486, 183] width 3 height 8
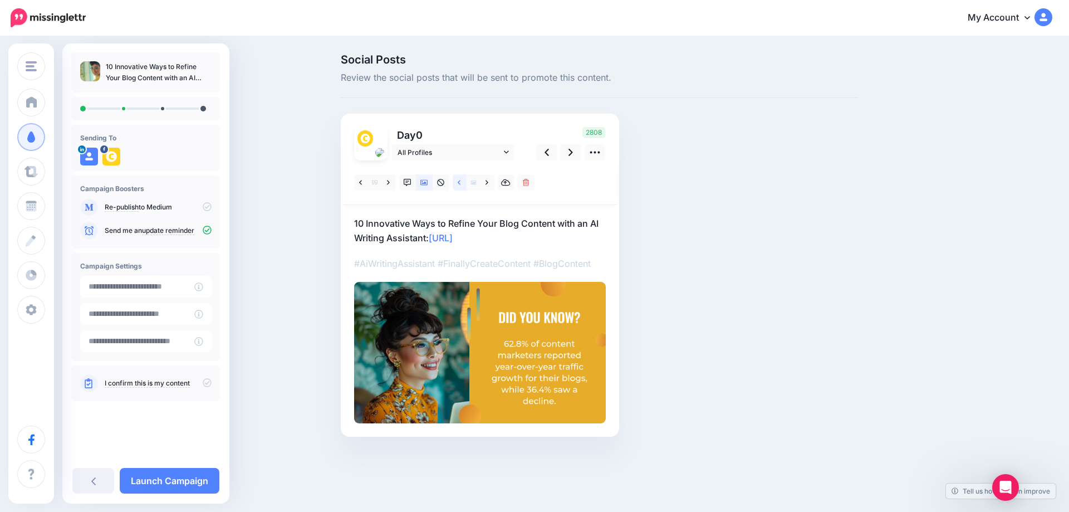
click at [456, 181] on link at bounding box center [460, 182] width 14 height 16
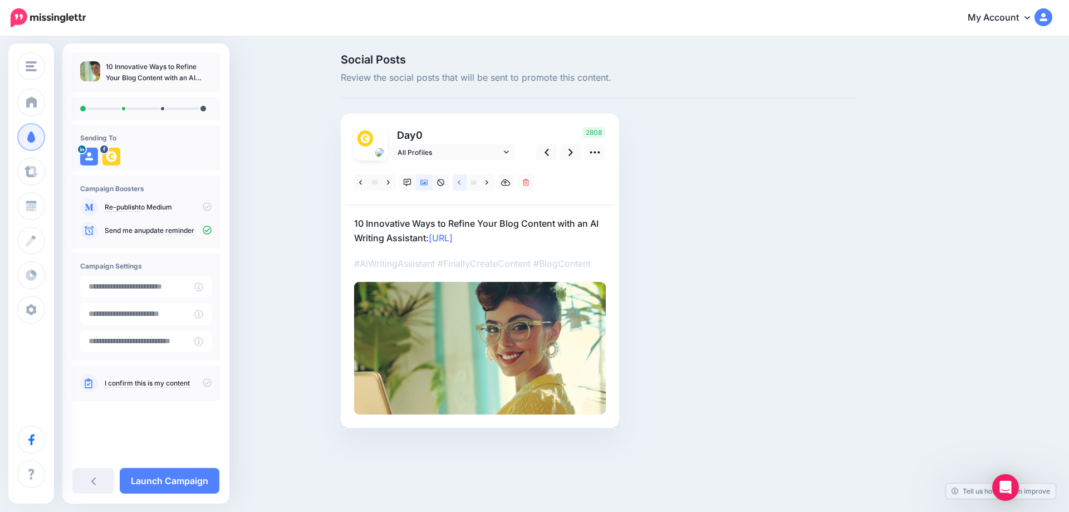
click at [456, 181] on link at bounding box center [460, 182] width 14 height 16
click at [551, 151] on link at bounding box center [546, 152] width 21 height 16
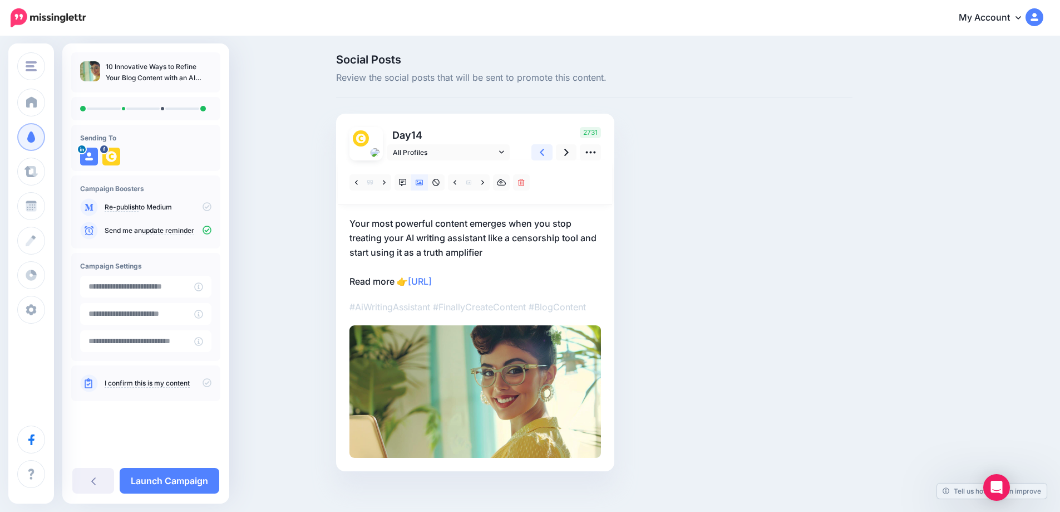
click at [551, 151] on link at bounding box center [542, 152] width 21 height 16
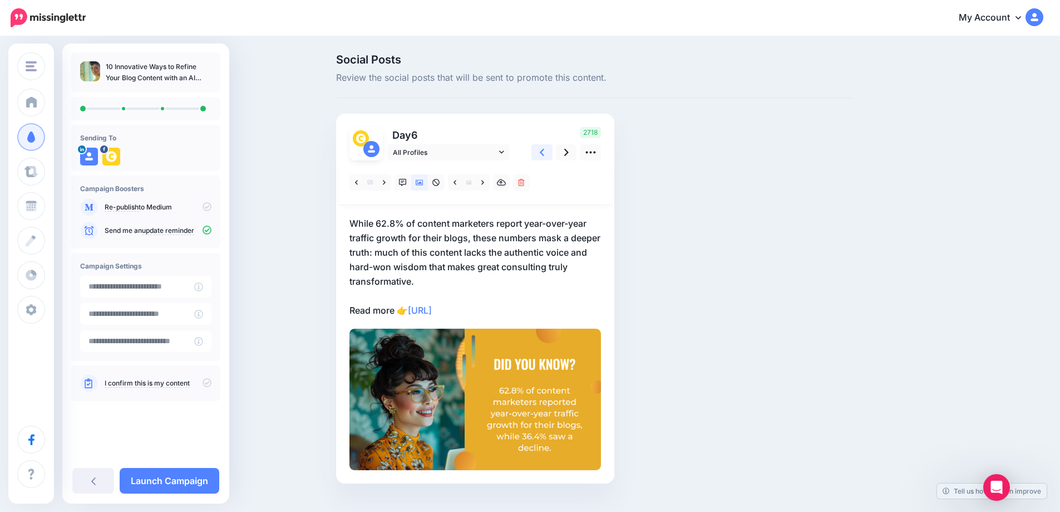
click at [542, 154] on link at bounding box center [542, 152] width 21 height 16
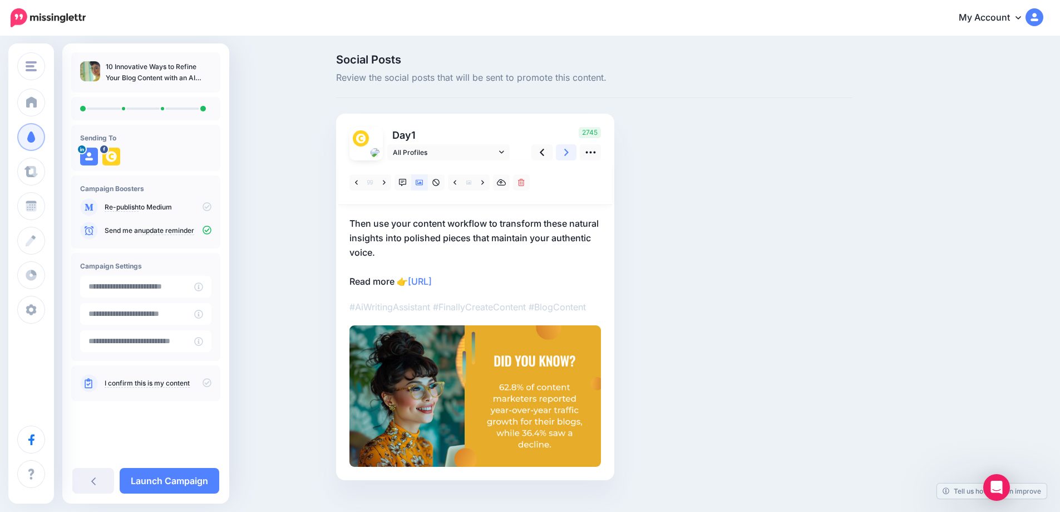
click at [566, 153] on link at bounding box center [566, 152] width 21 height 16
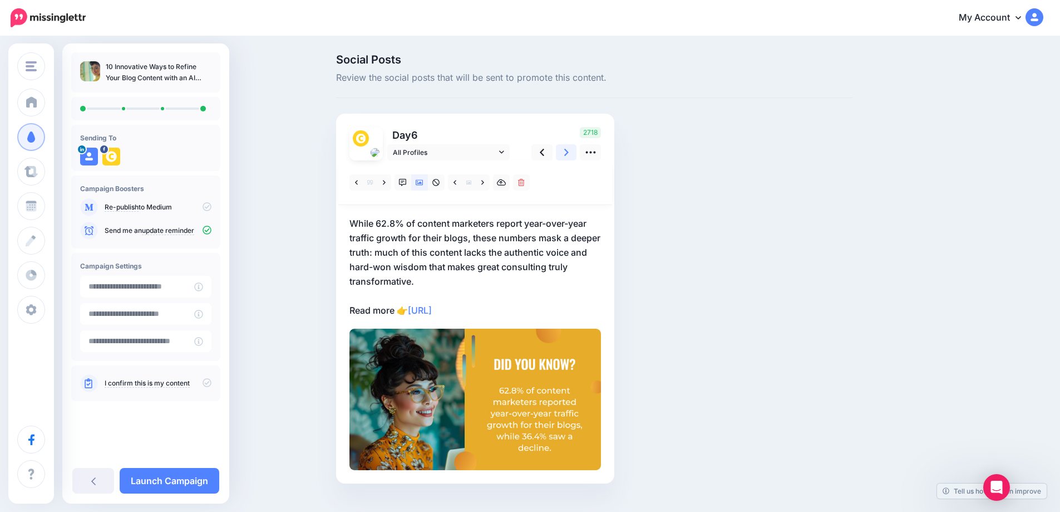
click at [566, 153] on link at bounding box center [566, 152] width 21 height 16
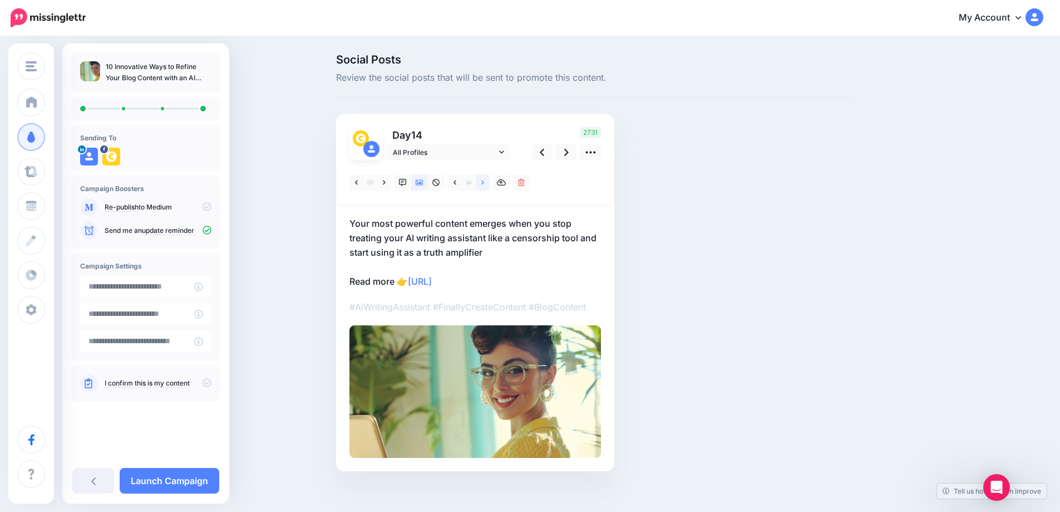
click at [483, 183] on link at bounding box center [483, 182] width 14 height 16
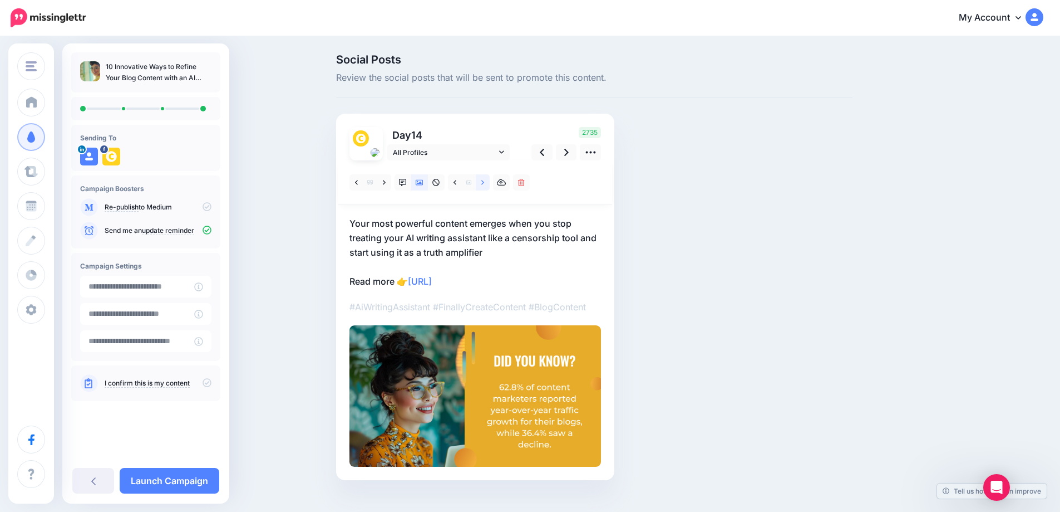
click at [483, 183] on link at bounding box center [483, 182] width 14 height 16
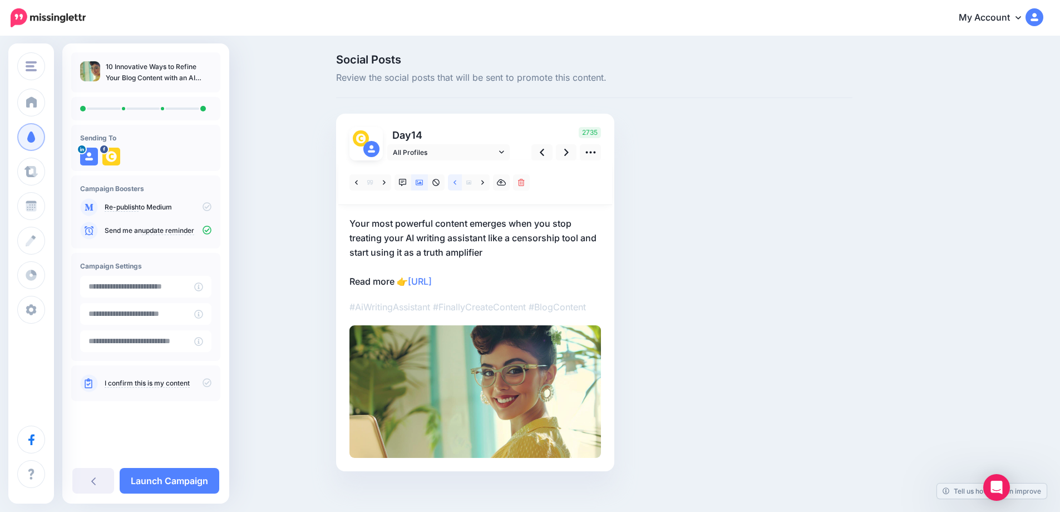
click at [456, 184] on icon at bounding box center [455, 183] width 3 height 8
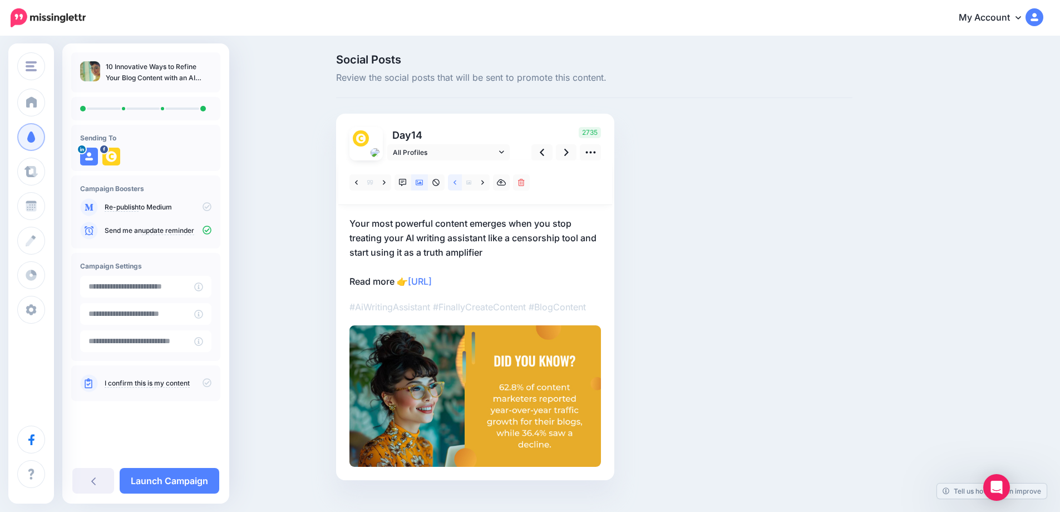
click at [456, 184] on icon at bounding box center [455, 183] width 3 height 8
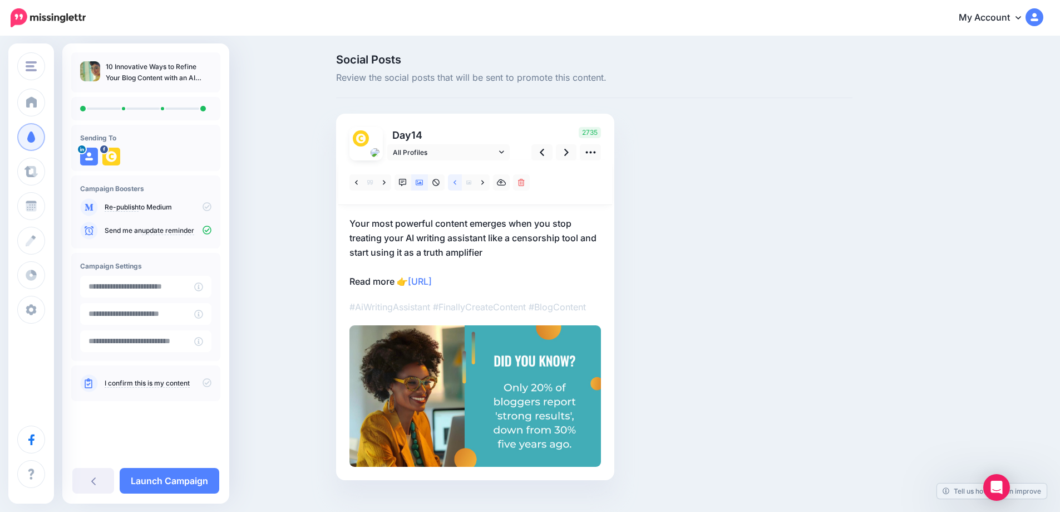
click at [456, 184] on icon at bounding box center [455, 183] width 3 height 8
click at [457, 184] on link at bounding box center [455, 182] width 14 height 16
click at [456, 184] on link at bounding box center [455, 182] width 14 height 16
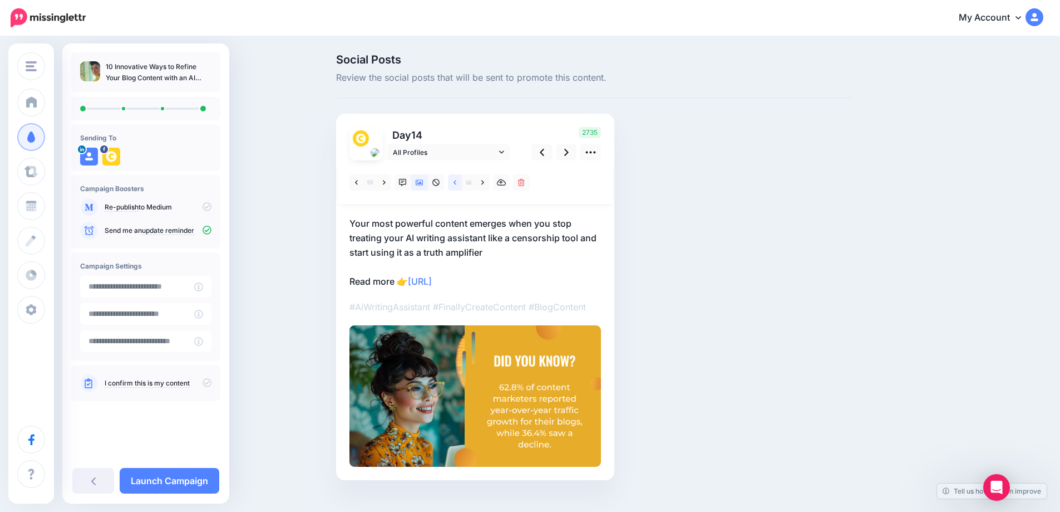
click at [456, 184] on link at bounding box center [455, 182] width 14 height 16
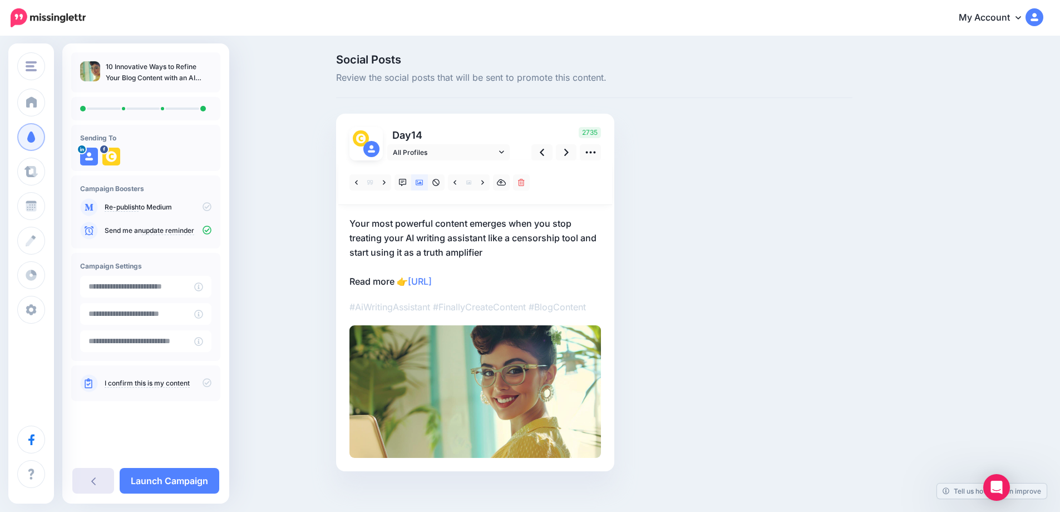
click at [98, 483] on link at bounding box center [93, 481] width 42 height 26
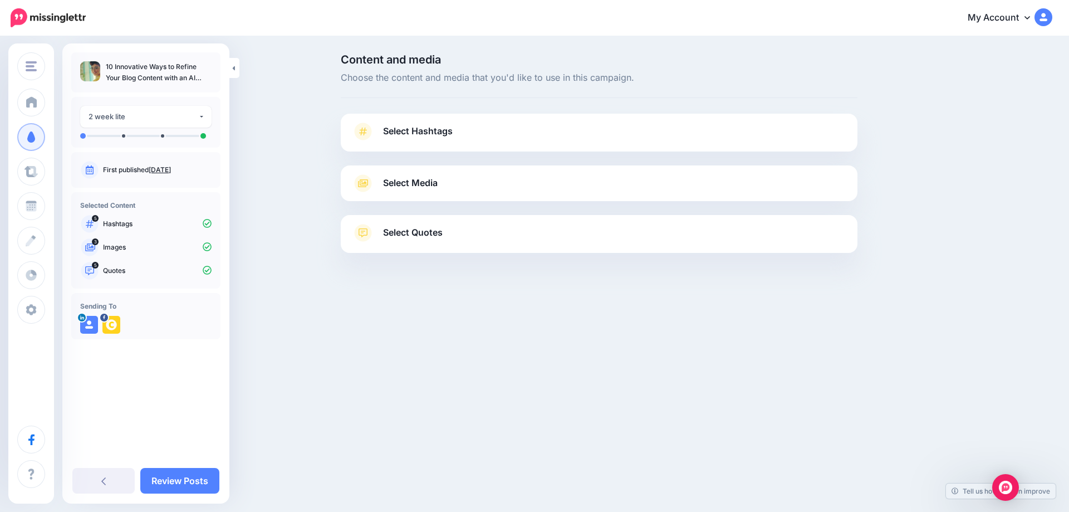
click at [434, 131] on span "Select Hashtags" at bounding box center [418, 131] width 70 height 15
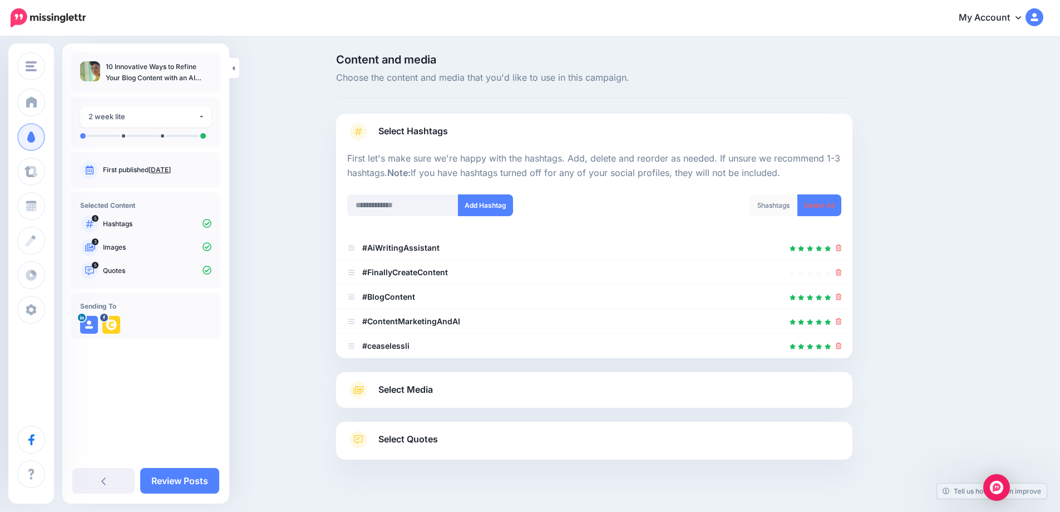
click at [420, 392] on span "Select Media" at bounding box center [406, 389] width 55 height 15
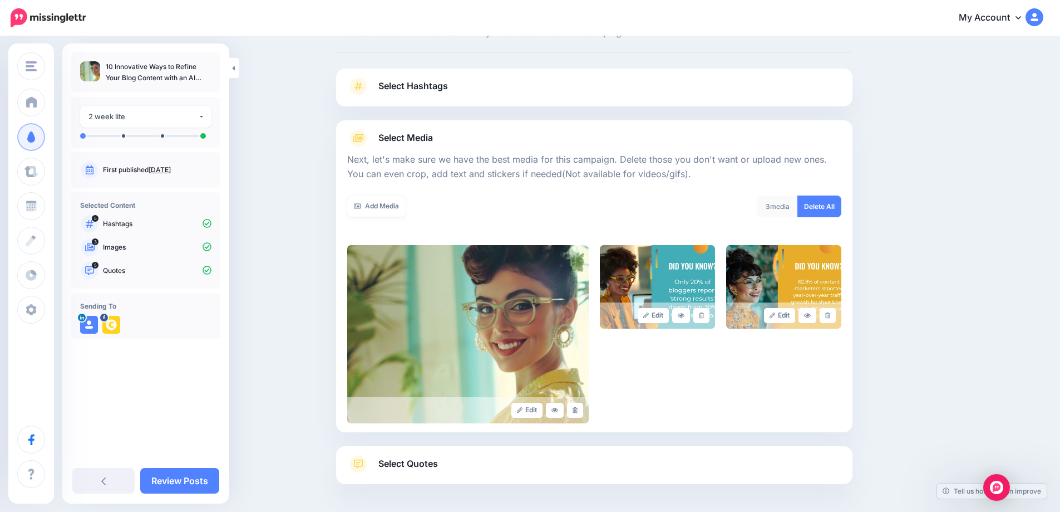
scroll to position [90, 0]
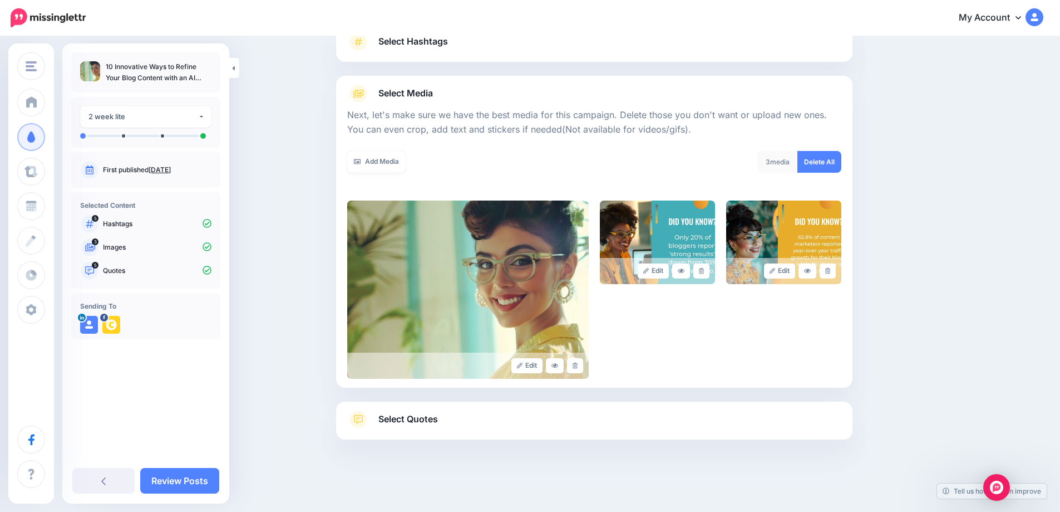
click at [411, 415] on span "Select Quotes" at bounding box center [409, 418] width 60 height 15
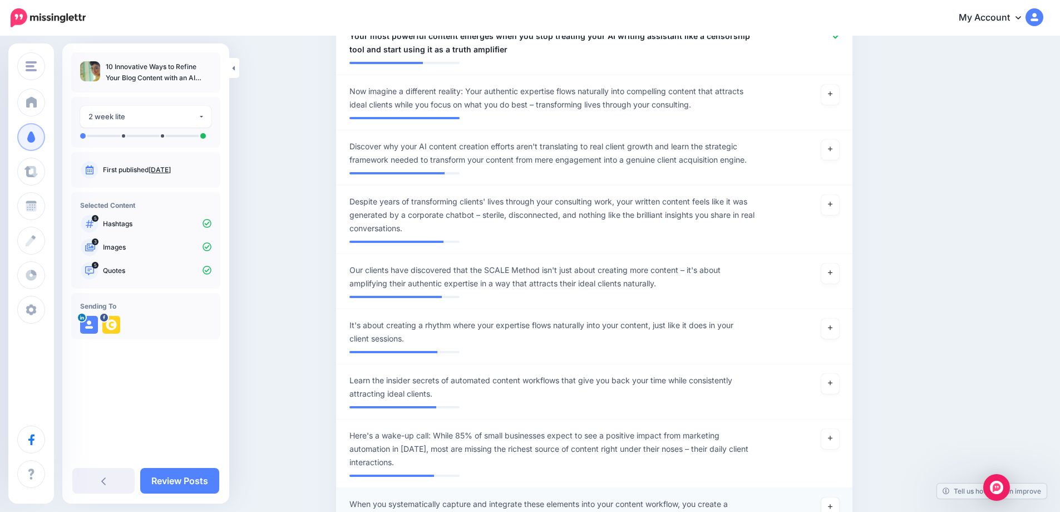
scroll to position [702, 0]
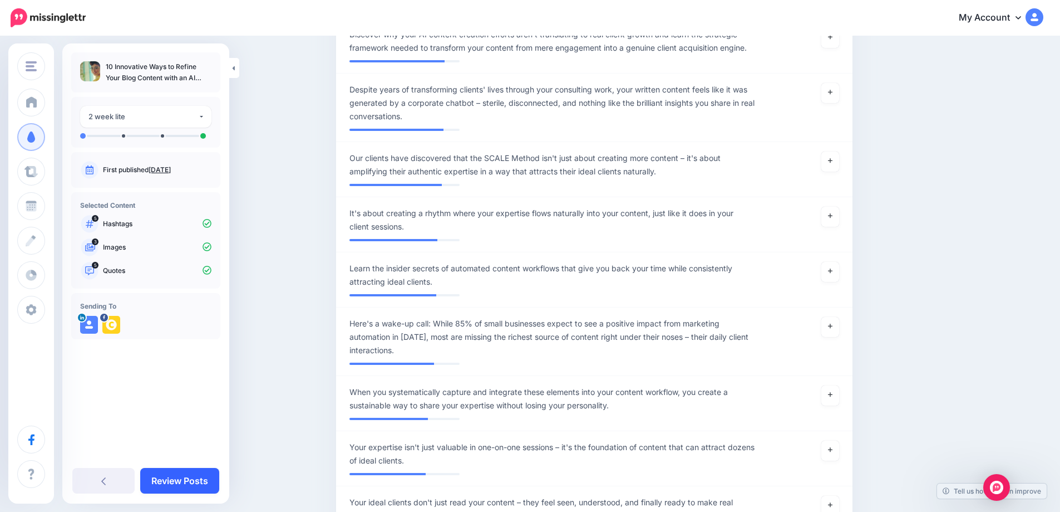
click at [190, 483] on link "Review Posts" at bounding box center [179, 481] width 79 height 26
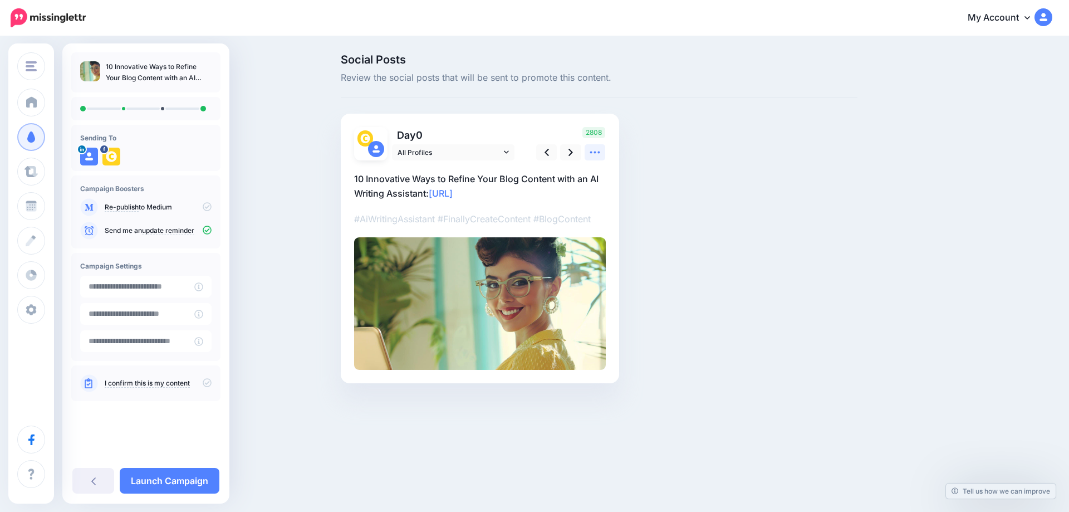
click at [599, 150] on icon at bounding box center [595, 152] width 12 height 12
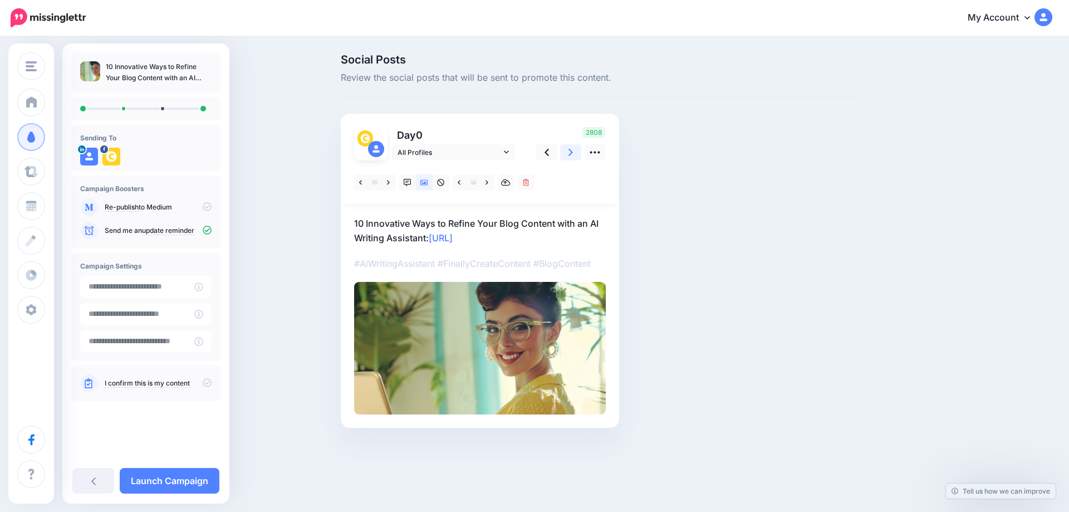
click at [571, 153] on icon at bounding box center [570, 152] width 4 height 7
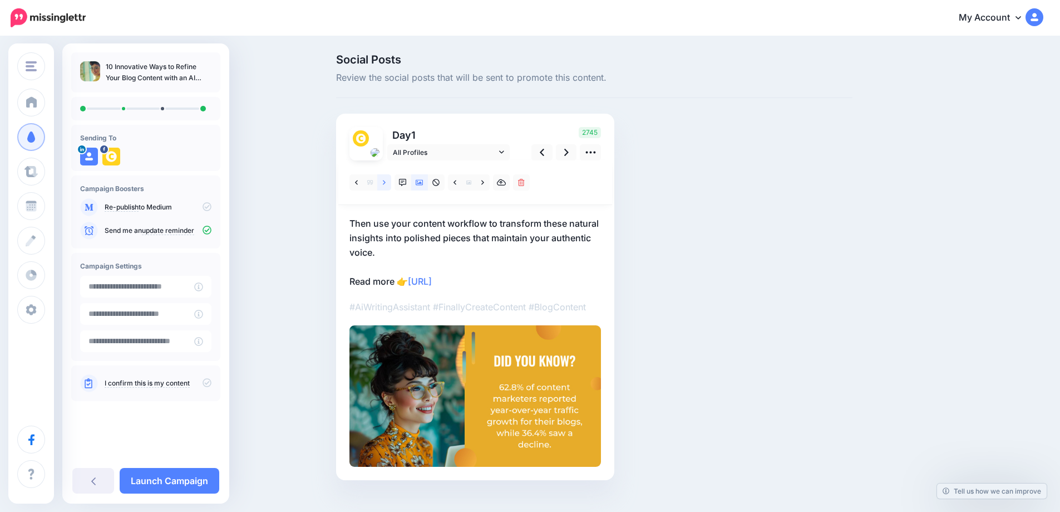
click at [386, 181] on link at bounding box center [384, 182] width 14 height 16
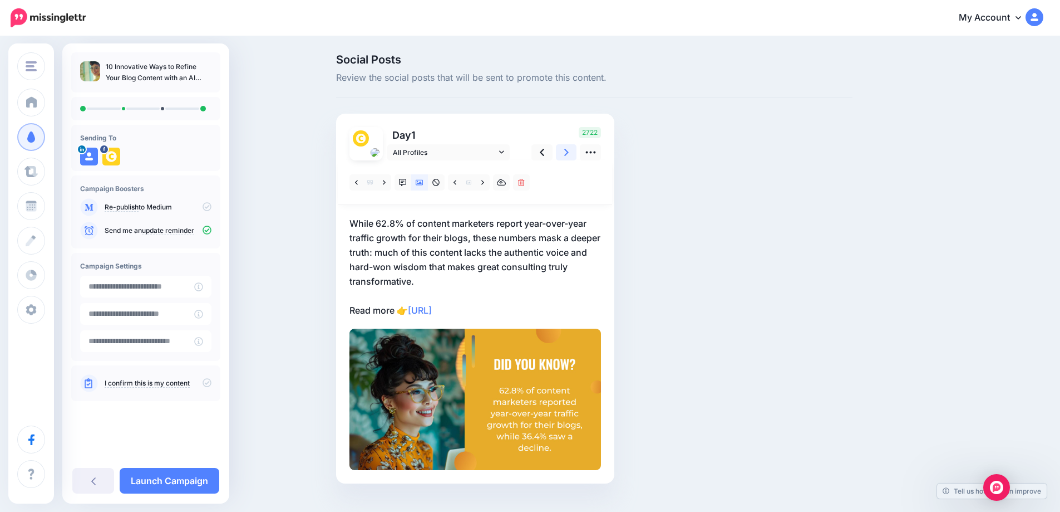
click at [569, 153] on icon at bounding box center [566, 152] width 4 height 7
click at [544, 154] on icon at bounding box center [542, 152] width 4 height 12
click at [569, 154] on icon at bounding box center [566, 152] width 4 height 7
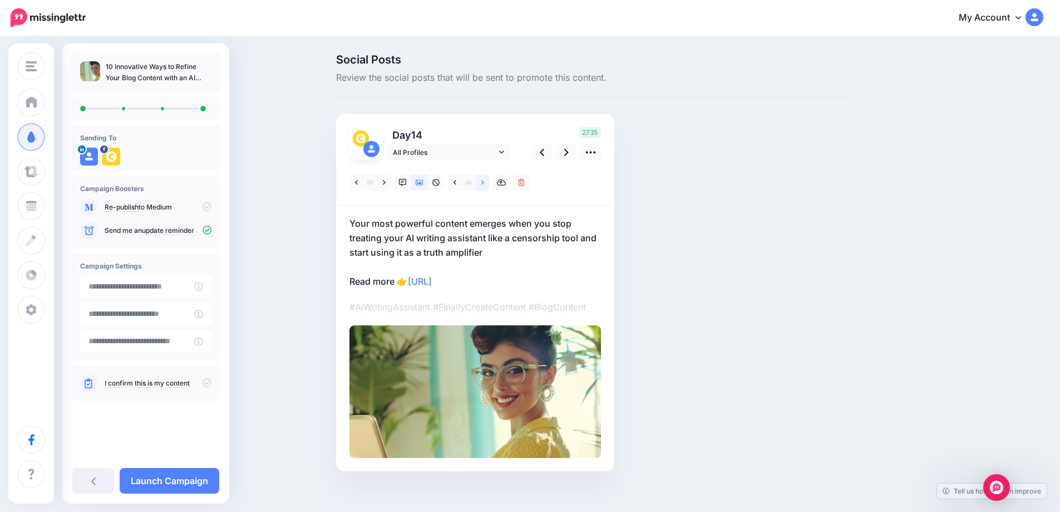
click at [484, 181] on icon at bounding box center [482, 182] width 3 height 4
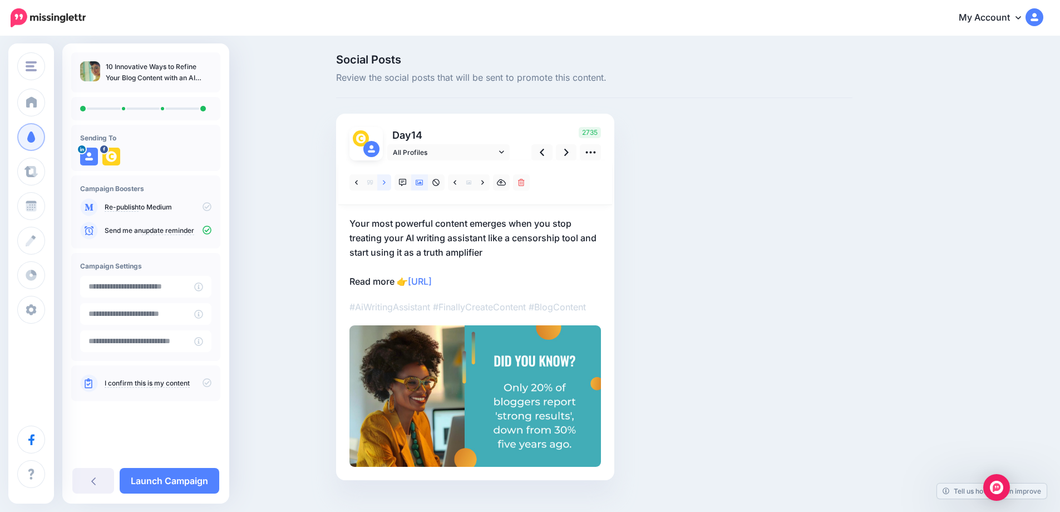
click at [386, 183] on icon at bounding box center [384, 183] width 3 height 8
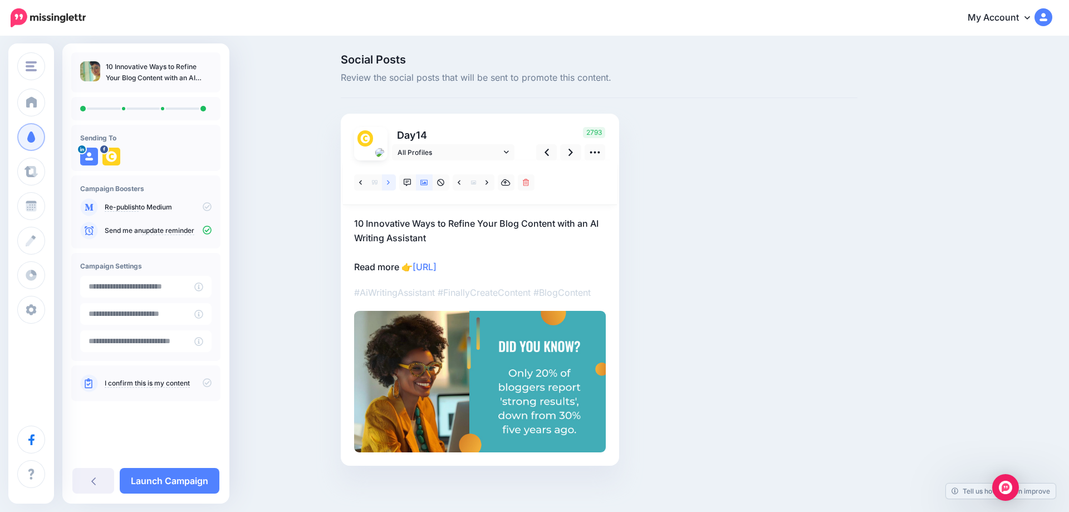
click at [388, 183] on icon at bounding box center [388, 183] width 3 height 8
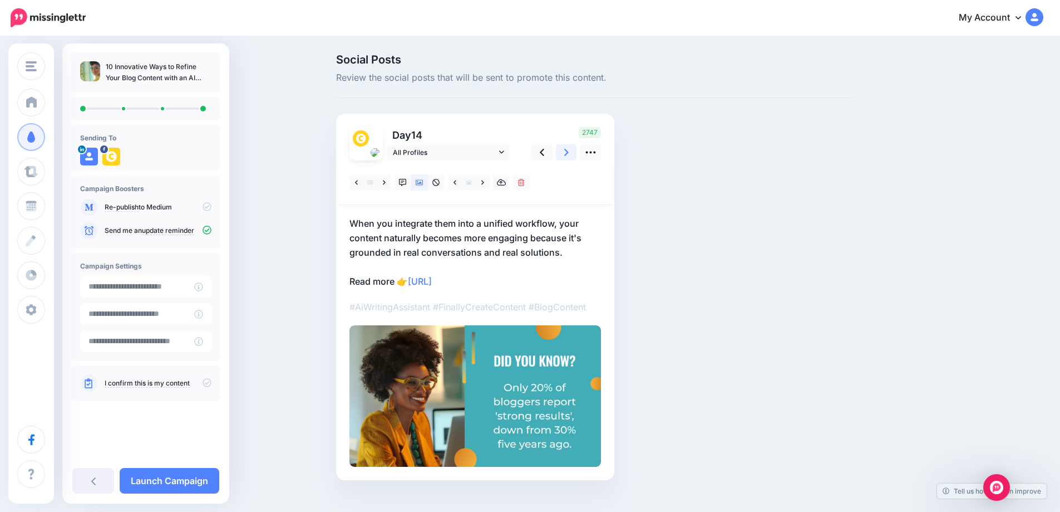
click at [574, 154] on link at bounding box center [566, 152] width 21 height 16
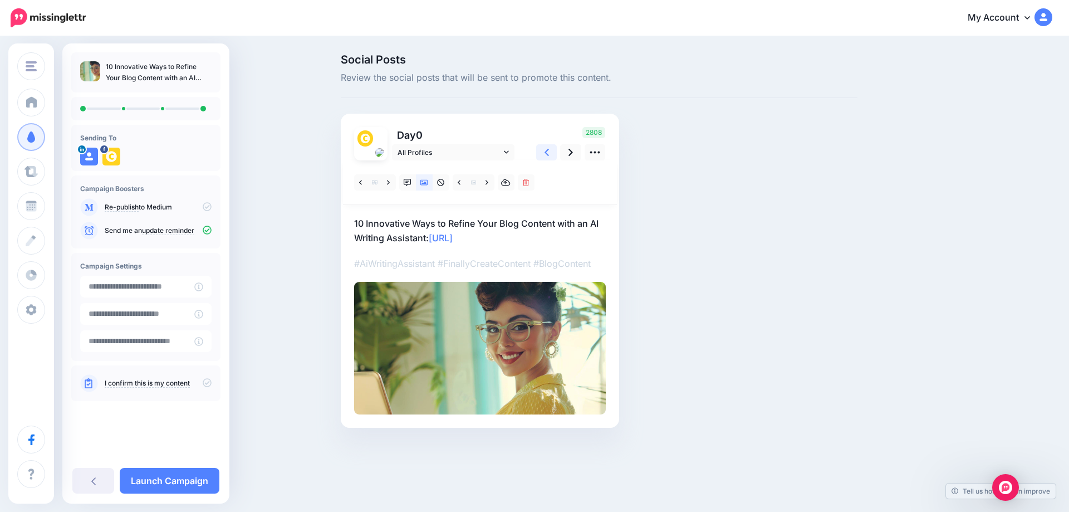
click at [546, 154] on icon at bounding box center [546, 152] width 4 height 7
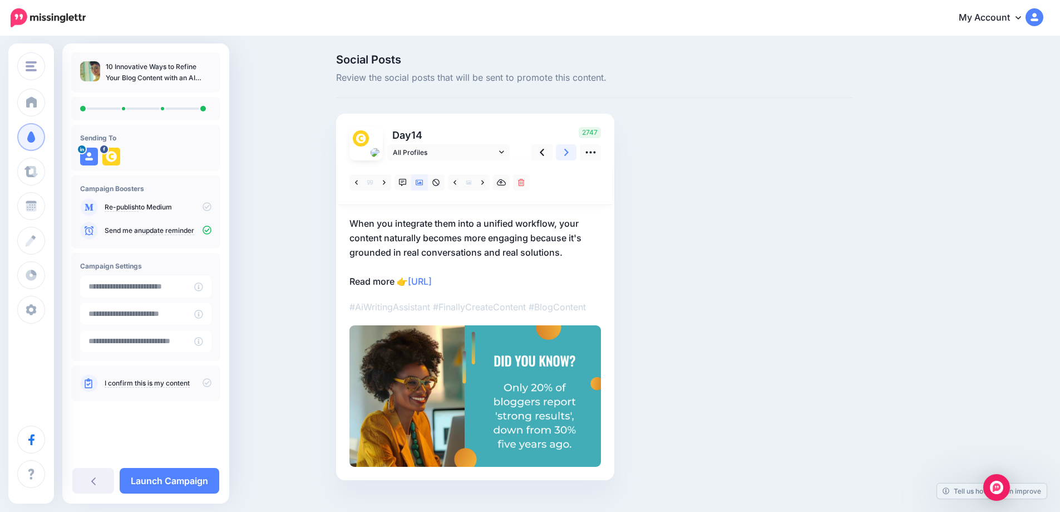
click at [569, 154] on icon at bounding box center [566, 152] width 4 height 12
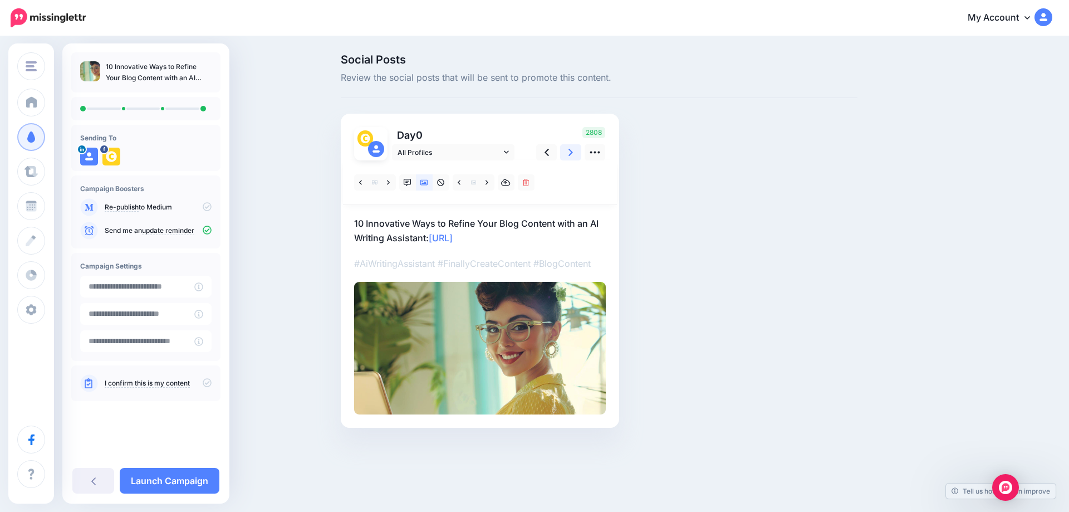
click at [570, 154] on icon at bounding box center [570, 152] width 4 height 7
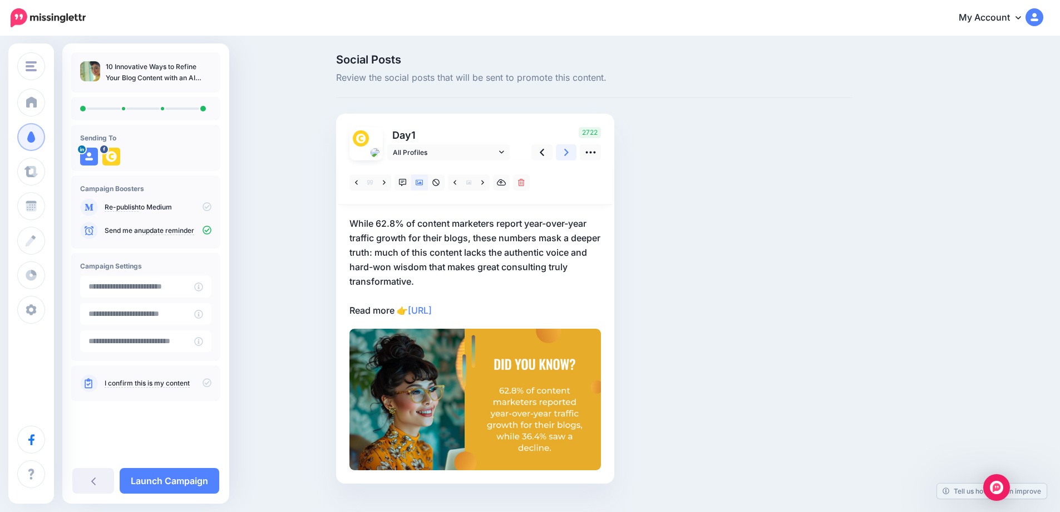
click at [569, 154] on icon at bounding box center [566, 152] width 4 height 7
click at [553, 155] on link at bounding box center [542, 152] width 21 height 16
click at [568, 153] on link at bounding box center [566, 152] width 21 height 16
click at [490, 181] on link at bounding box center [483, 182] width 14 height 16
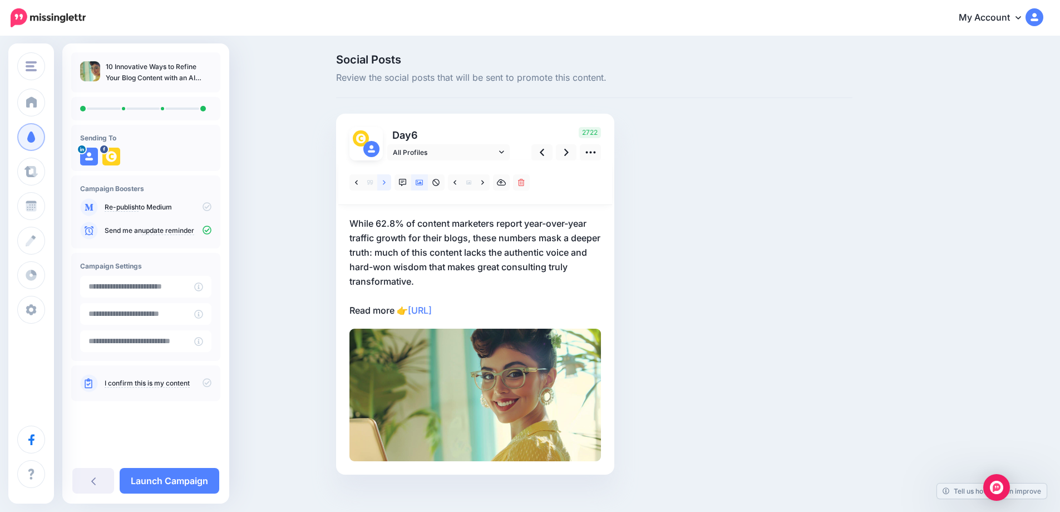
click at [386, 183] on icon at bounding box center [384, 183] width 3 height 8
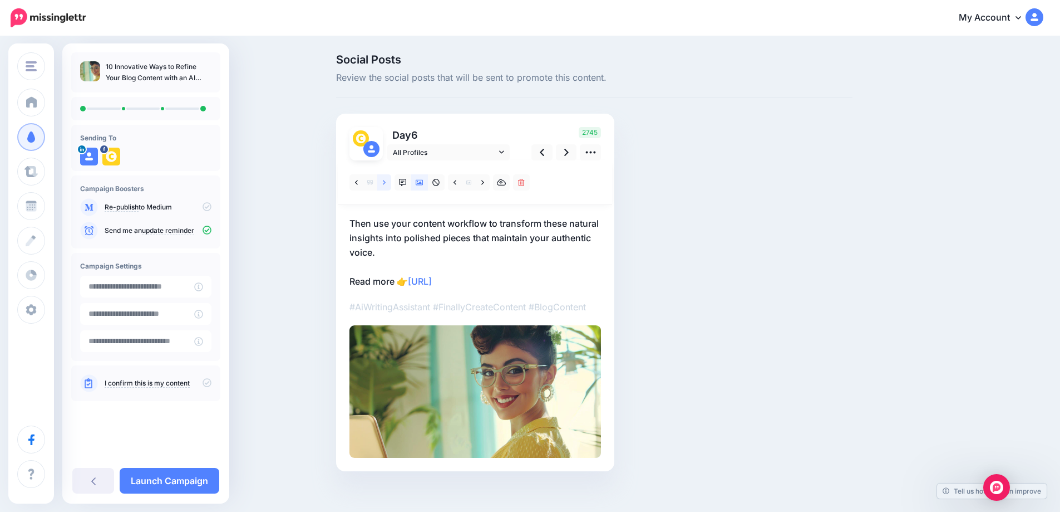
click at [390, 180] on link at bounding box center [384, 182] width 14 height 16
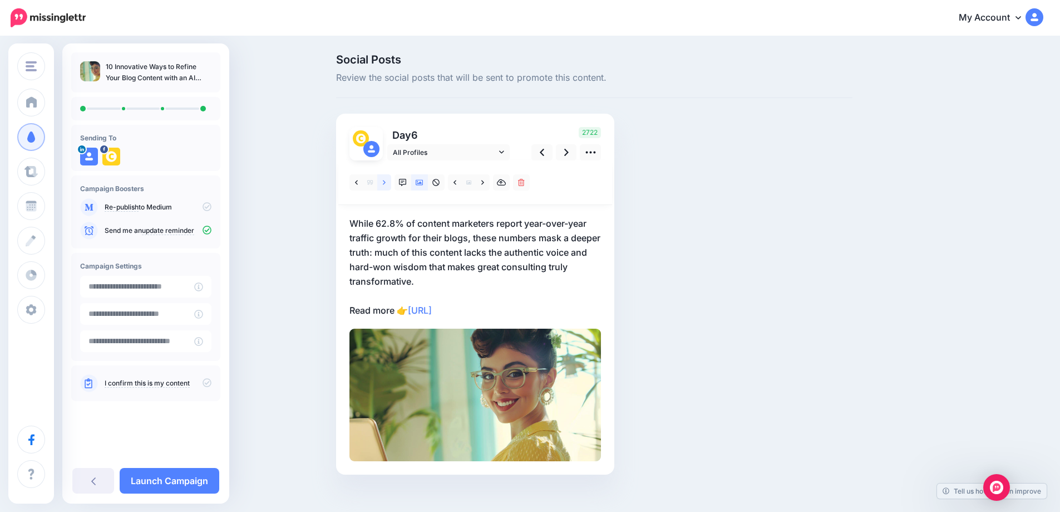
click at [390, 180] on link at bounding box center [384, 182] width 14 height 16
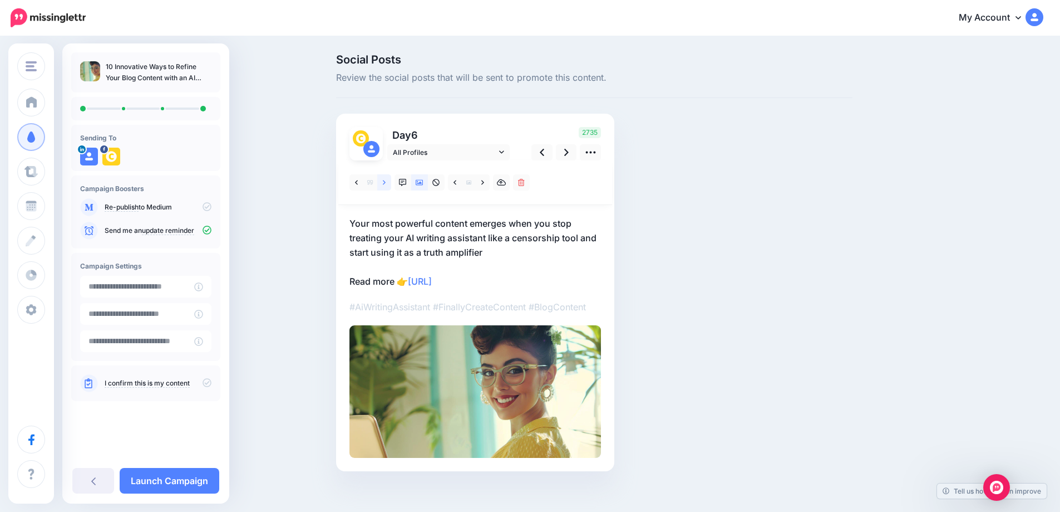
click at [390, 180] on link at bounding box center [384, 182] width 14 height 16
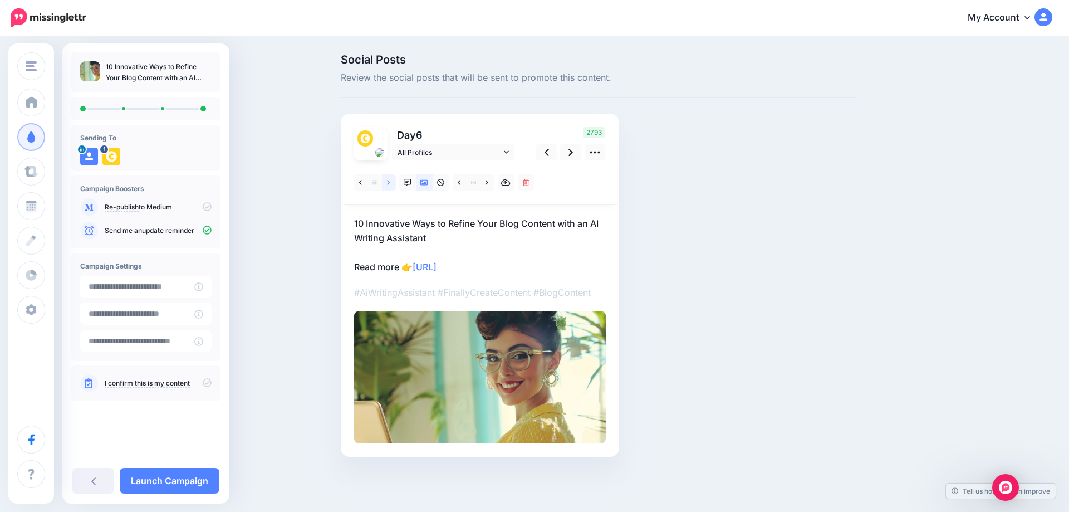
click at [390, 180] on link at bounding box center [389, 182] width 14 height 16
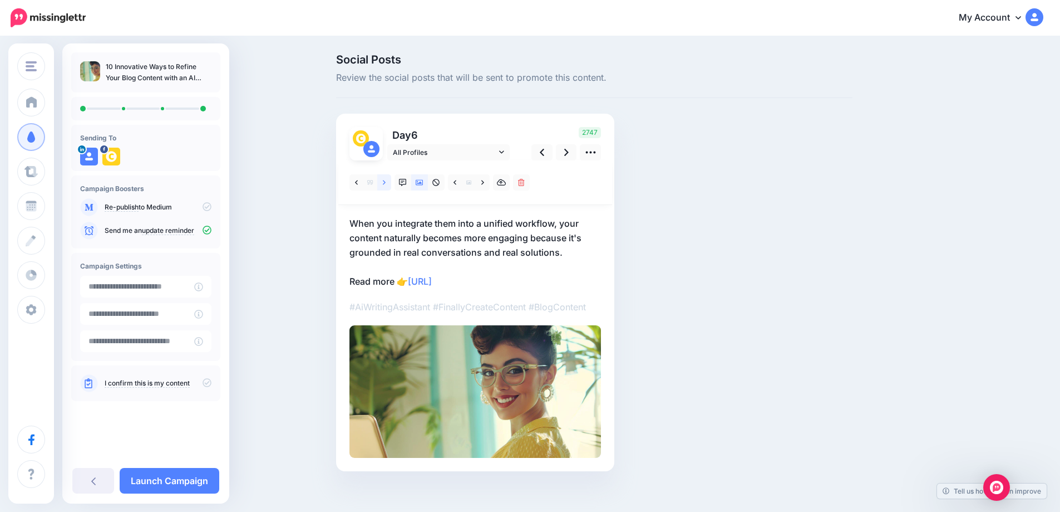
click at [390, 180] on link at bounding box center [384, 182] width 14 height 16
click at [566, 149] on link at bounding box center [566, 152] width 21 height 16
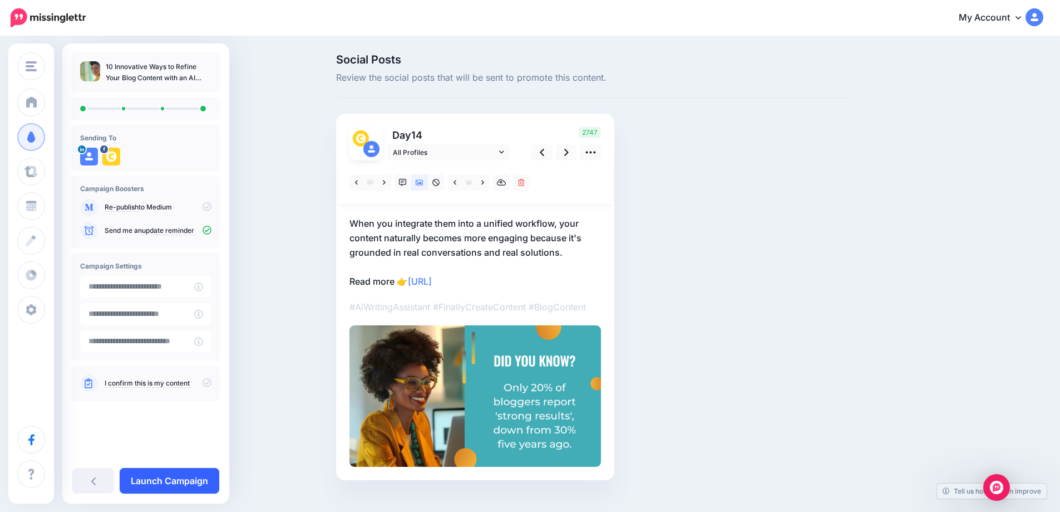
click at [175, 481] on link "Launch Campaign" at bounding box center [170, 481] width 100 height 26
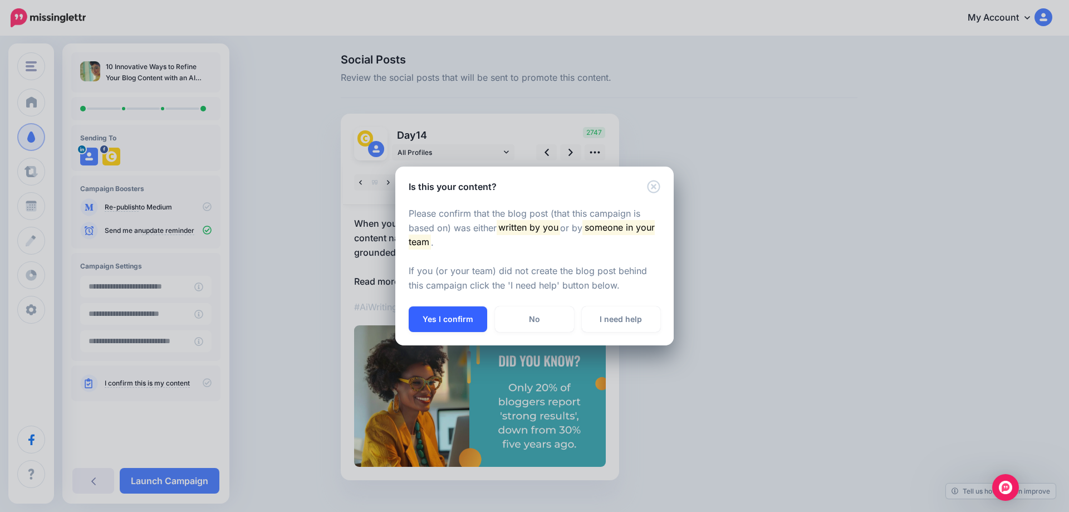
click at [455, 325] on button "Yes I confirm" at bounding box center [448, 319] width 78 height 26
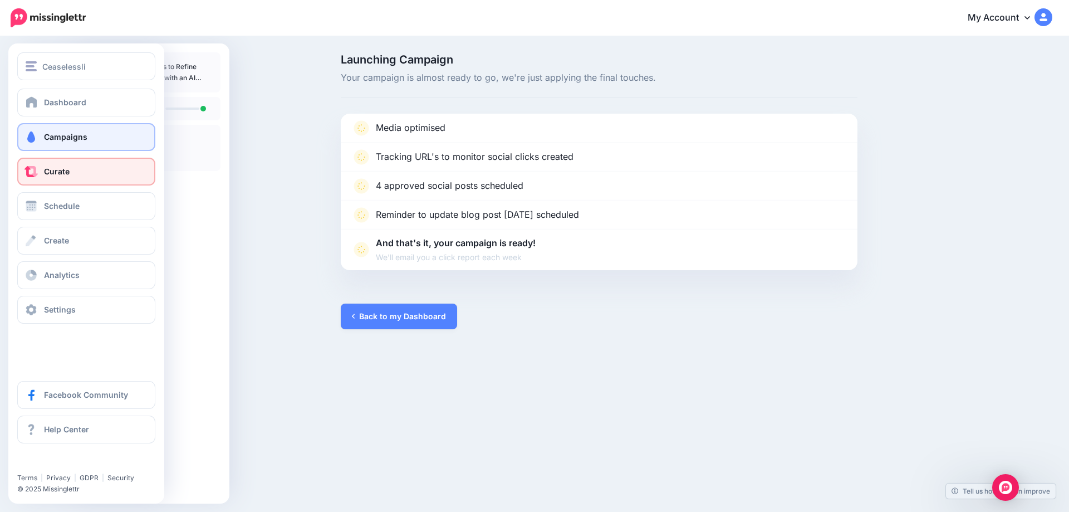
click at [99, 173] on link "Curate" at bounding box center [86, 172] width 138 height 28
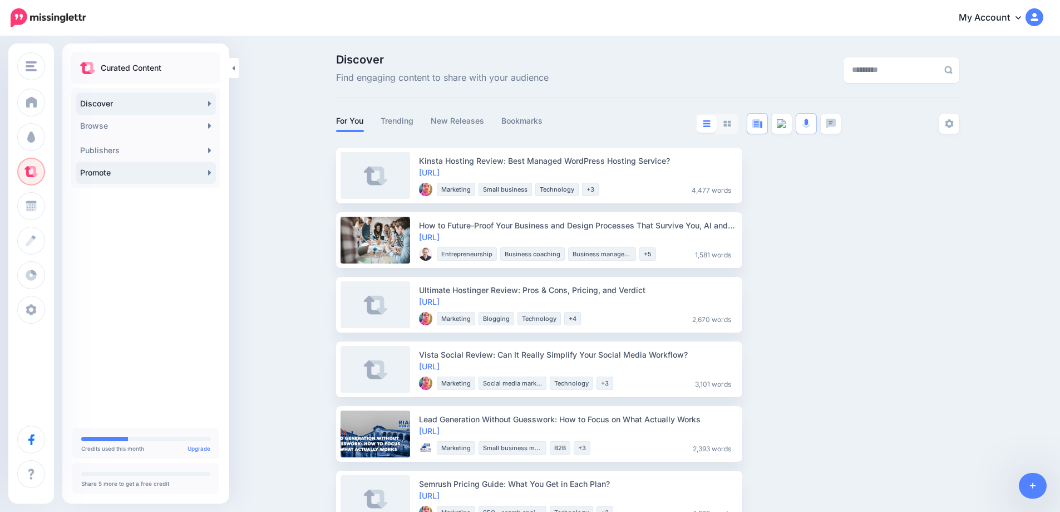
click at [206, 175] on link "Promote" at bounding box center [146, 172] width 140 height 22
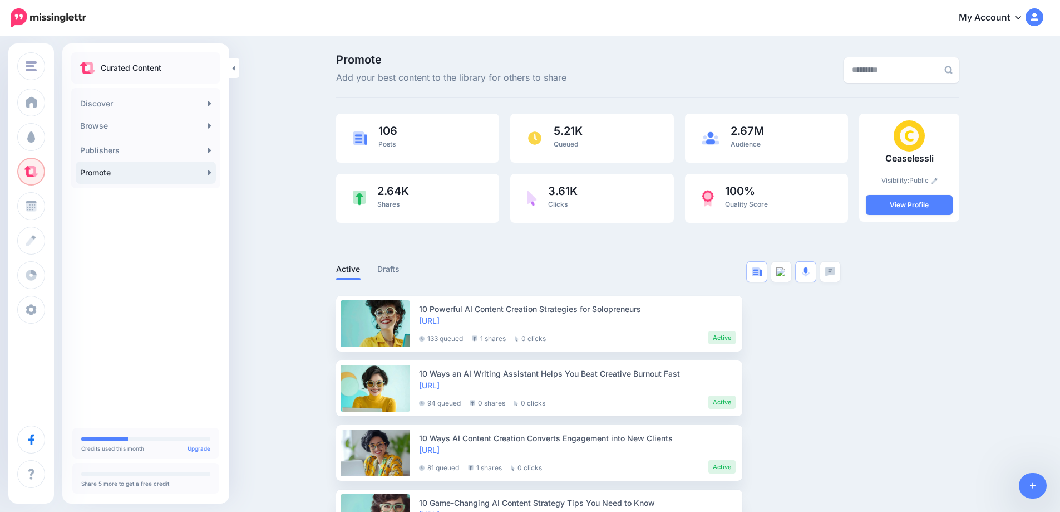
click at [208, 170] on icon at bounding box center [209, 172] width 3 height 5
click at [1033, 483] on icon at bounding box center [1033, 486] width 6 height 6
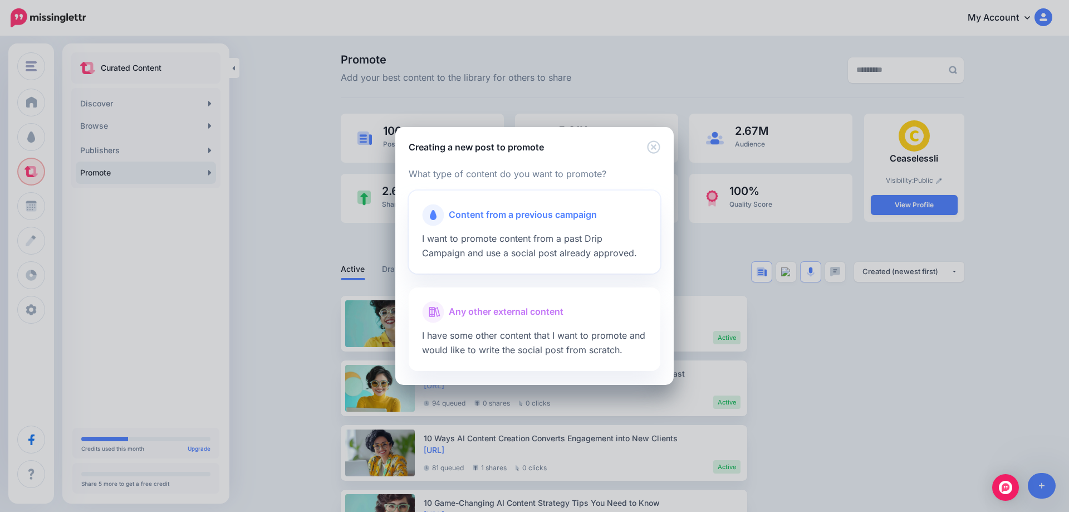
click at [527, 217] on span "Content from a previous campaign" at bounding box center [523, 215] width 148 height 14
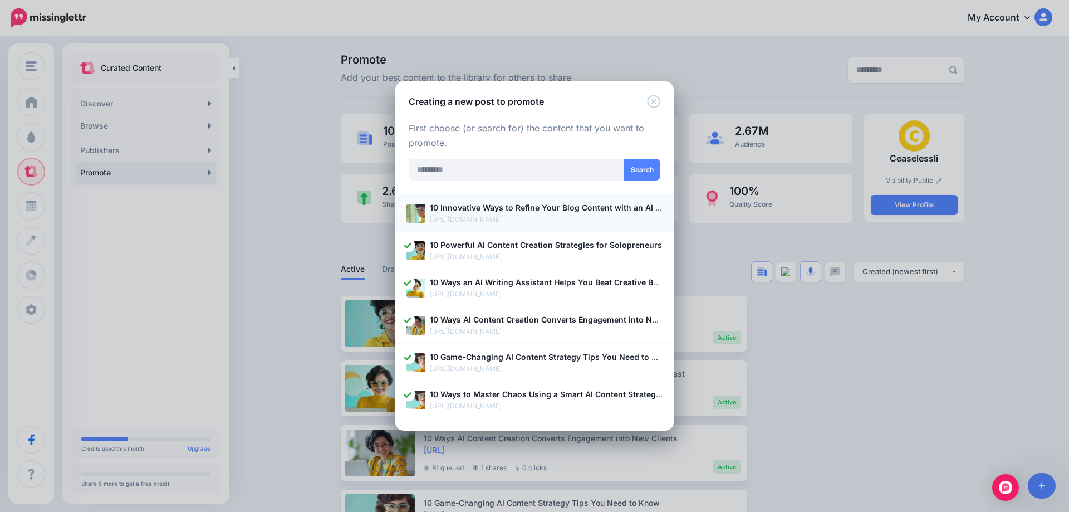
click at [469, 212] on b "10 Innovative Ways to Refine Your Blog Content with an AI Writing Assistant" at bounding box center [576, 207] width 292 height 9
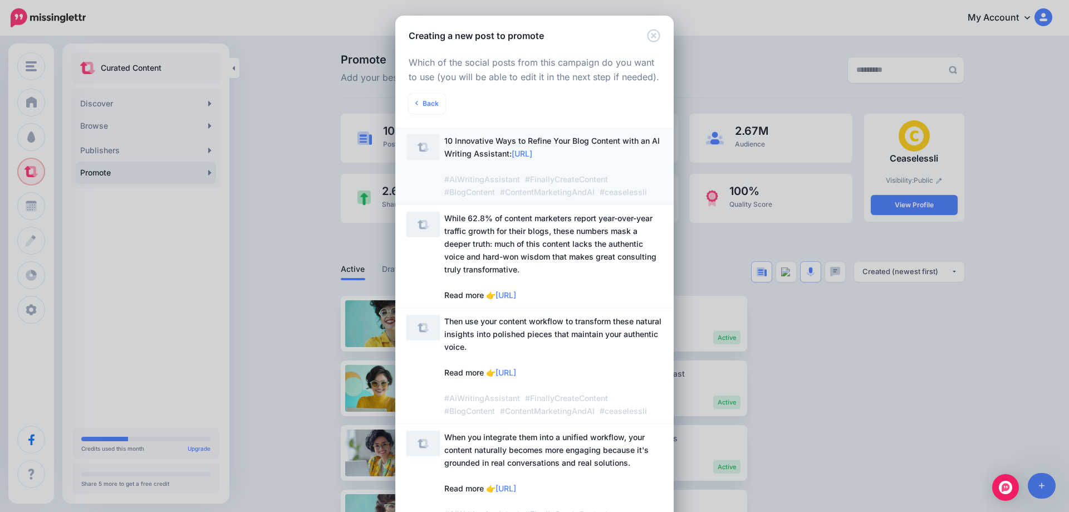
click at [475, 155] on span "10 Innovative Ways to Refine Your Blog Content with an AI Writing Assistant: ht…" at bounding box center [551, 166] width 215 height 61
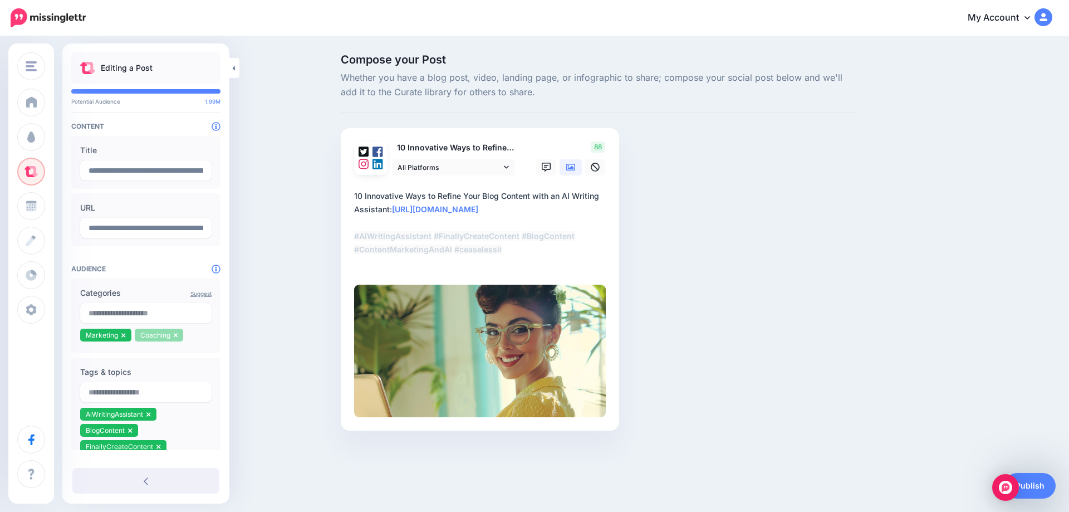
click at [174, 336] on icon at bounding box center [176, 335] width 4 height 4
click at [144, 316] on input "text" at bounding box center [145, 313] width 131 height 20
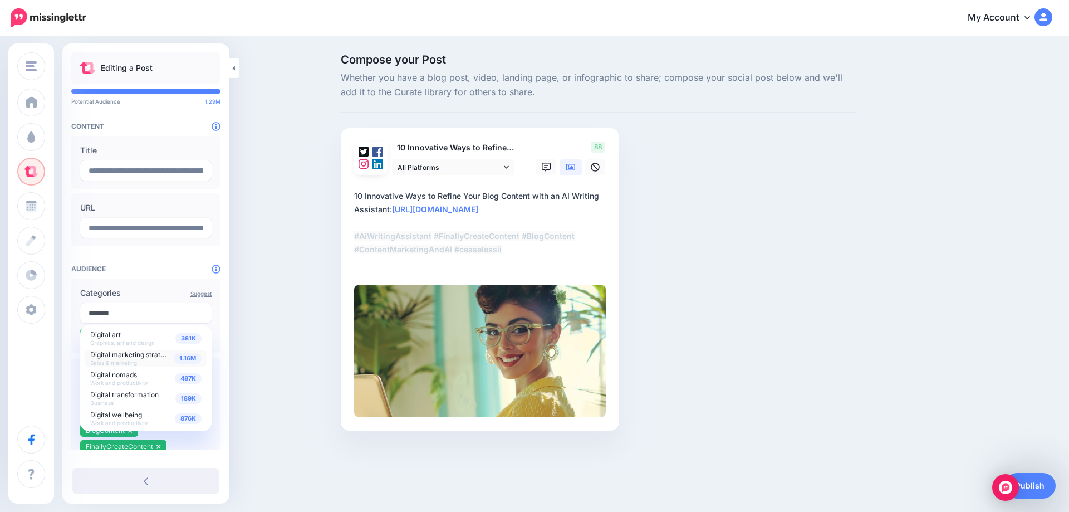
type input "*******"
click at [189, 358] on span "1.16M" at bounding box center [188, 358] width 28 height 11
click at [256, 343] on div "Compose your Post Whether you have a blog post, video, landing page, or infogra…" at bounding box center [534, 258] width 1069 height 443
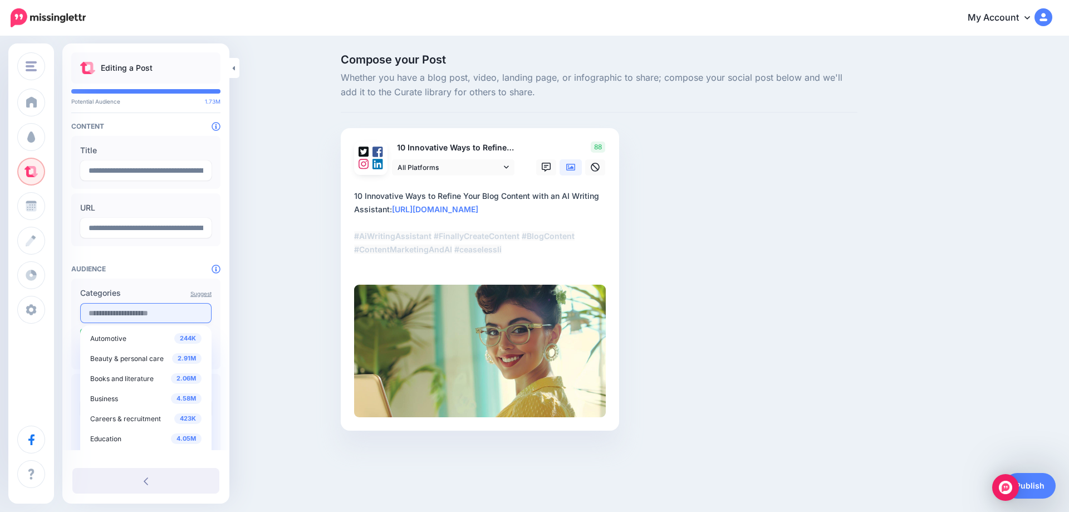
click at [134, 316] on input "text" at bounding box center [145, 313] width 131 height 20
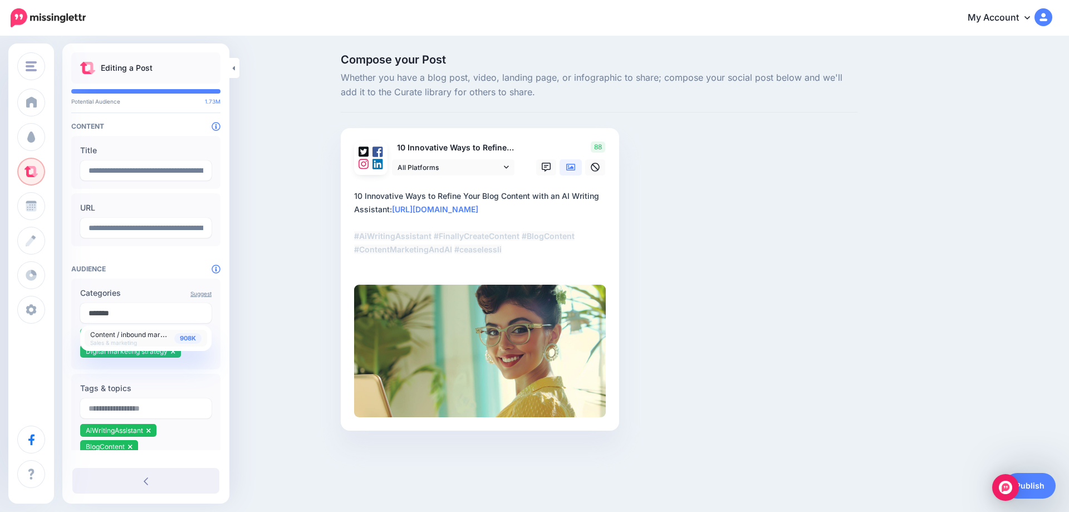
type input "*******"
click at [184, 341] on span "908K" at bounding box center [187, 338] width 27 height 11
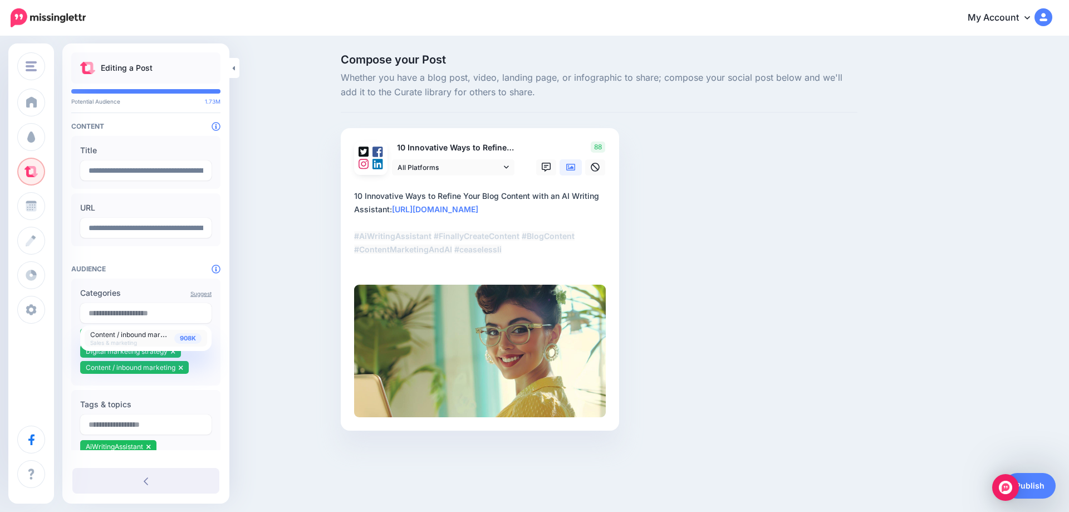
click at [261, 336] on div "Compose your Post Whether you have a blog post, video, landing page, or infogra…" at bounding box center [534, 258] width 1069 height 443
click at [1044, 484] on link "Publish" at bounding box center [1029, 486] width 51 height 26
